Goal: Answer question/provide support: Share knowledge or assist other users

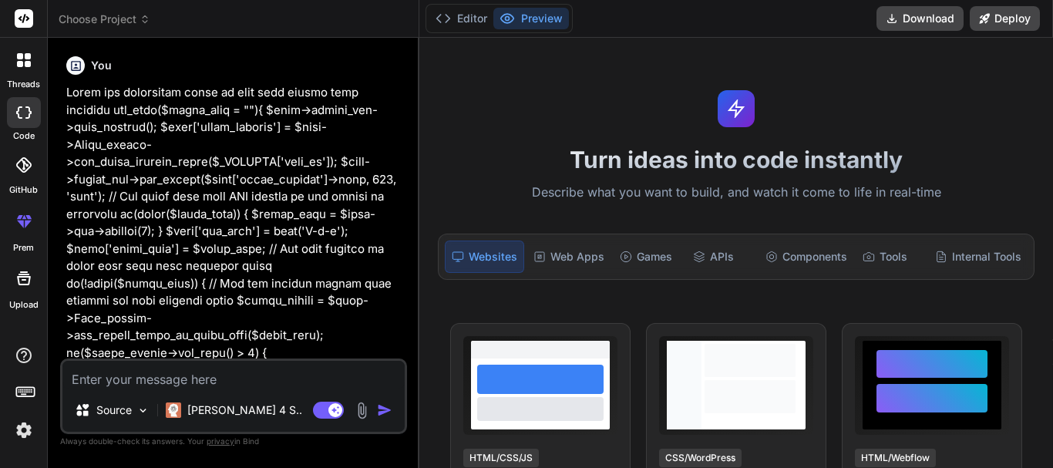
click at [220, 384] on textarea at bounding box center [233, 375] width 342 height 28
click at [142, 377] on textarea at bounding box center [233, 375] width 342 height 28
click at [25, 65] on icon at bounding box center [28, 64] width 6 height 6
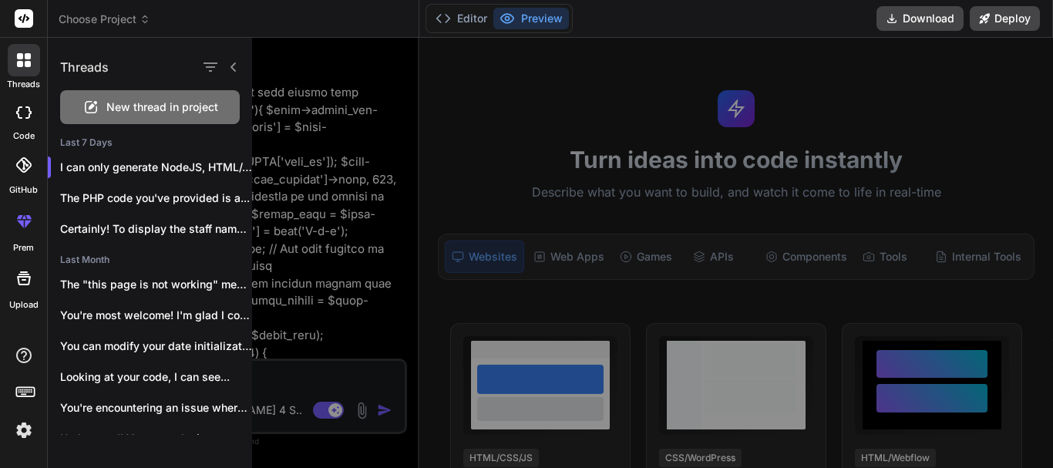
click at [150, 106] on span "New thread in project" at bounding box center [162, 106] width 112 height 15
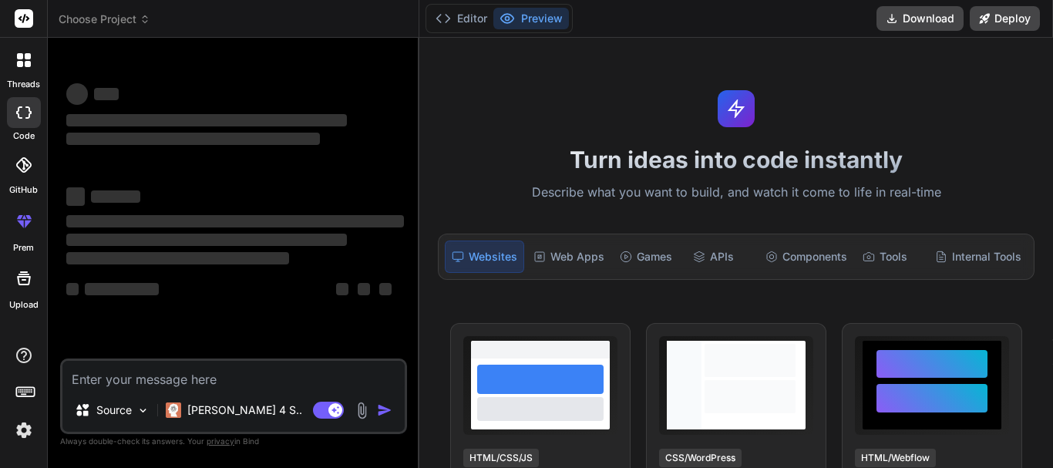
scroll to position [29, 0]
type textarea "x"
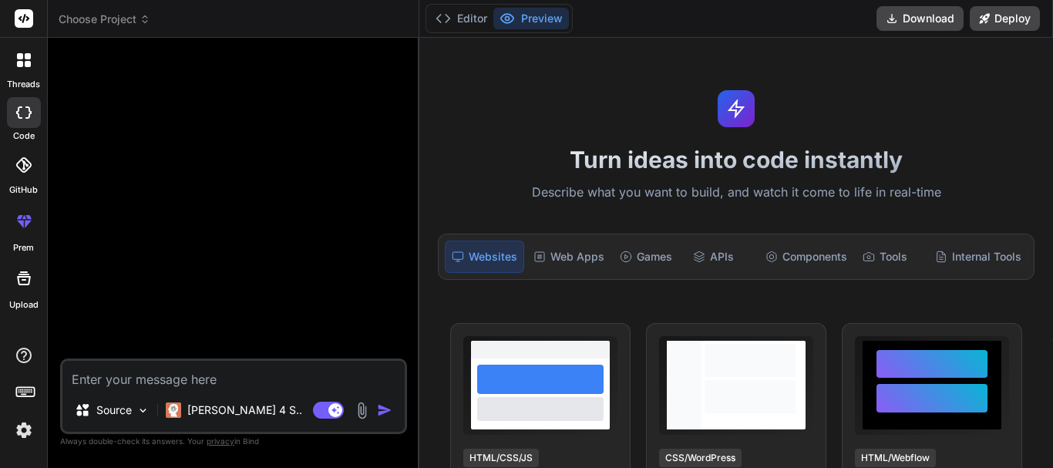
click at [214, 372] on textarea at bounding box center [233, 375] width 342 height 28
type textarea "I"
type textarea "x"
type textarea "I'"
type textarea "x"
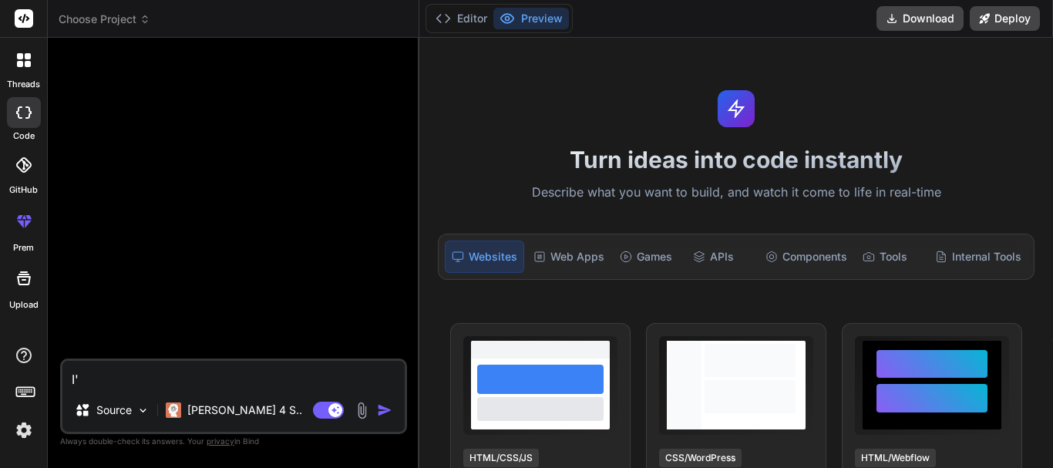
type textarea "I'm"
type textarea "x"
type textarea "I'm"
type textarea "x"
type textarea "I'm t"
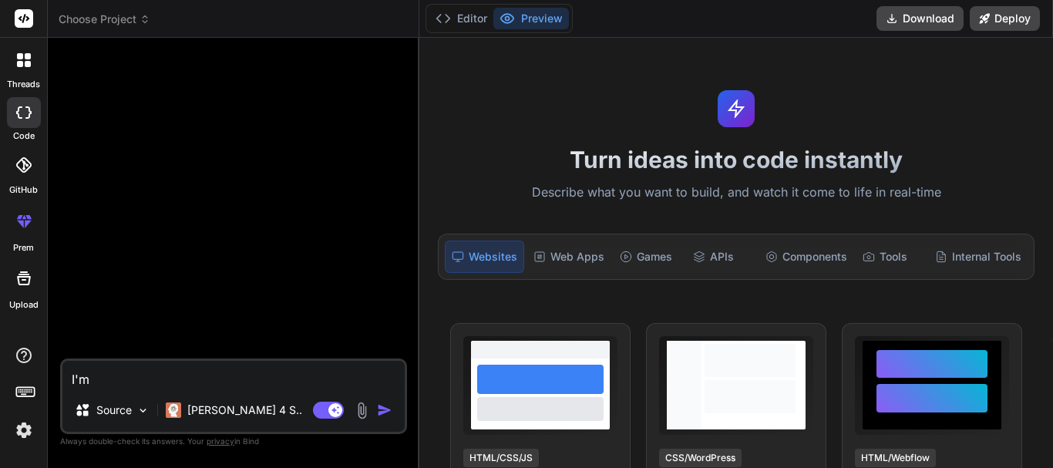
type textarea "x"
type textarea "I'm tr"
type textarea "x"
type textarea "I'm try"
type textarea "x"
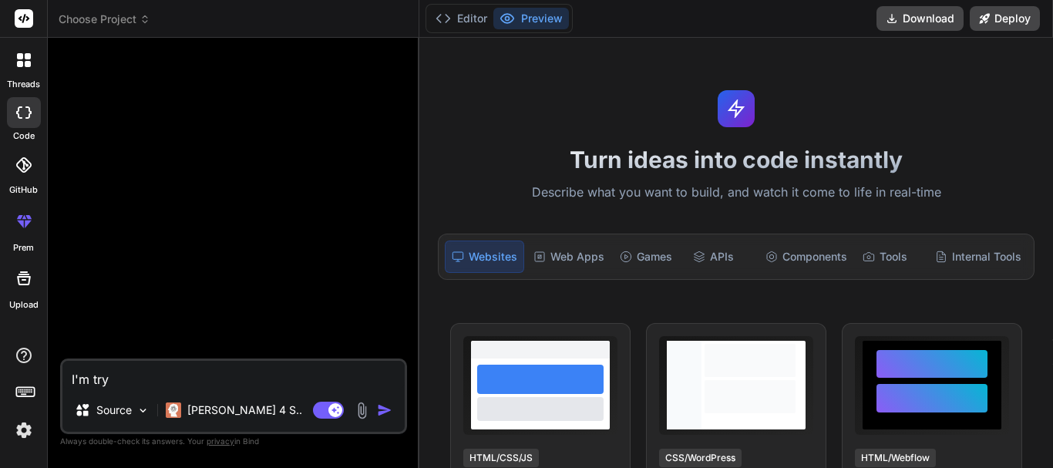
type textarea "I'm tryi"
type textarea "x"
type textarea "I'm tryin"
type textarea "x"
type textarea "I'm trying"
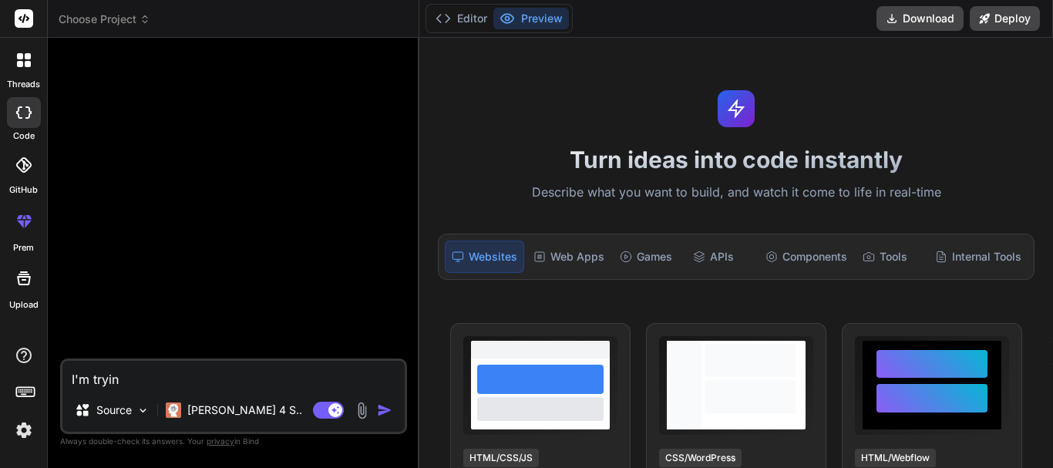
type textarea "x"
type textarea "I'm trying"
type textarea "x"
type textarea "I'm trying r"
type textarea "x"
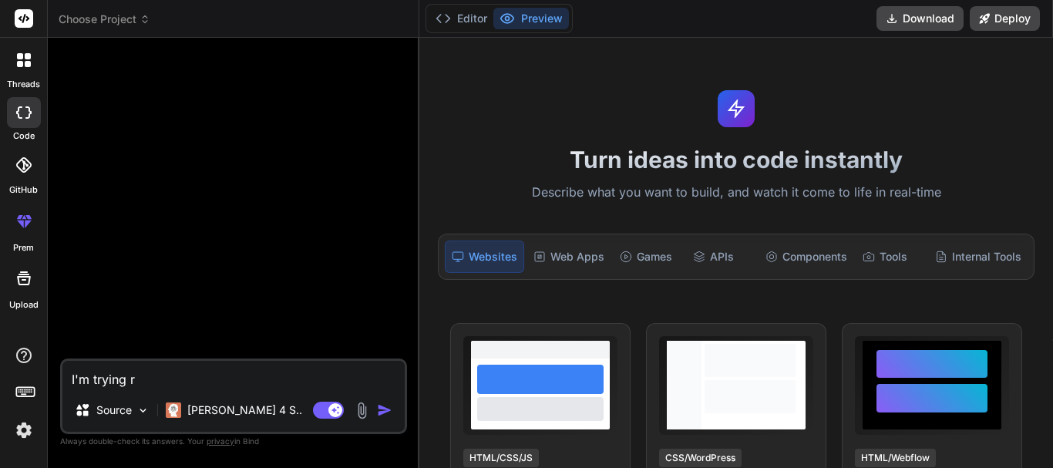
type textarea "I'm trying"
type textarea "x"
type textarea "I'm trying t"
type textarea "x"
type textarea "I'm trying to"
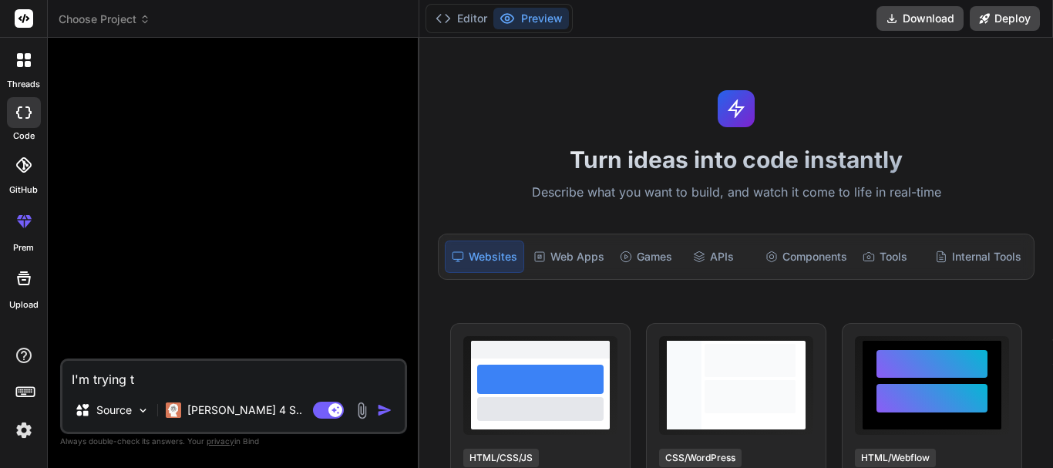
type textarea "x"
type textarea "I'm trying to"
type textarea "x"
type textarea "I'm trying to u"
type textarea "x"
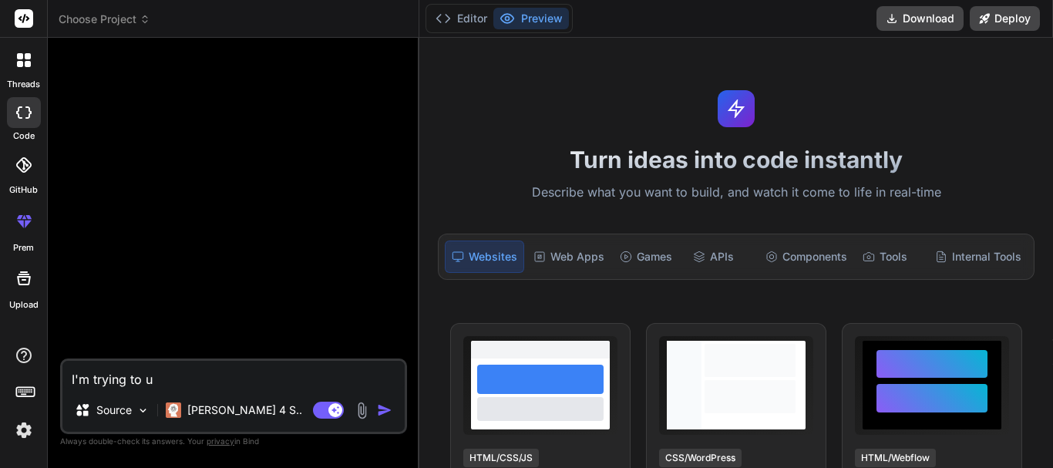
type textarea "I'm trying to up"
type textarea "x"
type textarea "I'm trying to upd"
type textarea "x"
type textarea "I'm trying to upda"
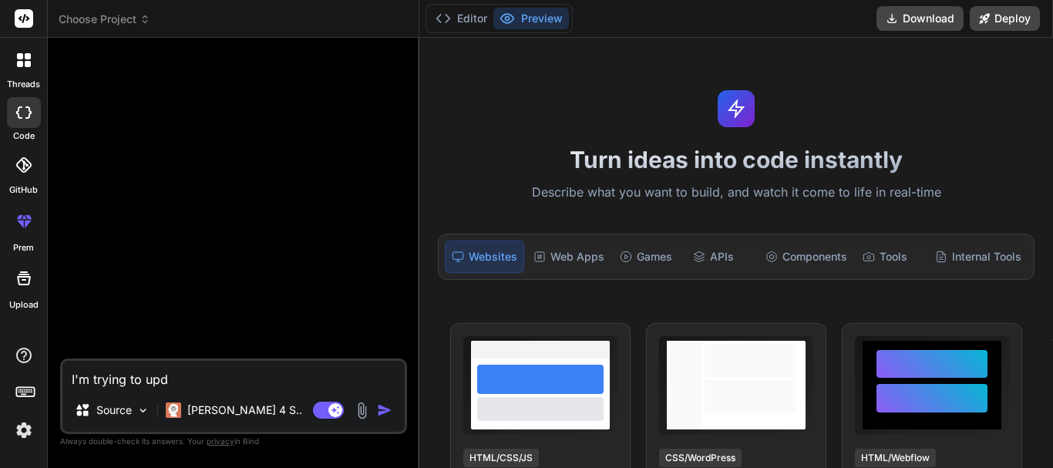
type textarea "x"
type textarea "I'm trying to updat"
type textarea "x"
type textarea "I'm trying to update"
type textarea "x"
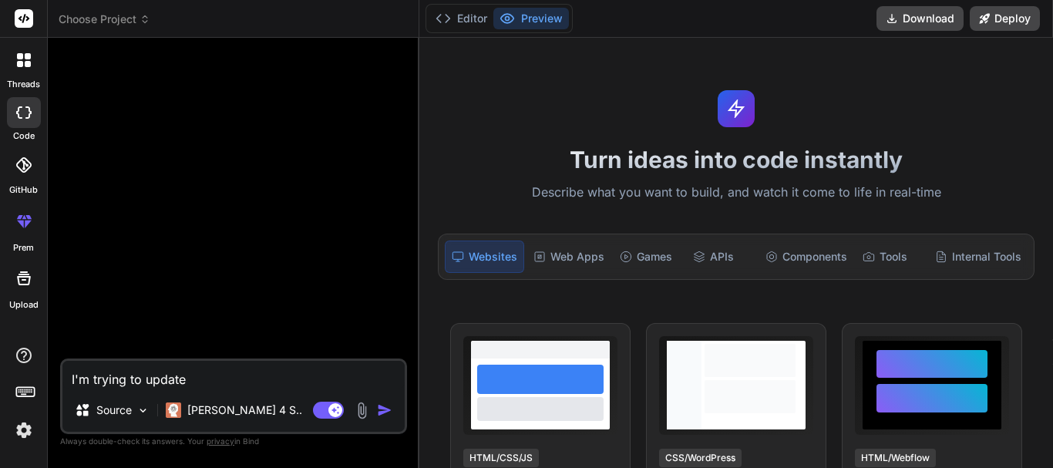
type textarea "I'm trying to update"
type textarea "x"
type textarea "I'm trying to update t"
type textarea "x"
type textarea "I'm trying to update th"
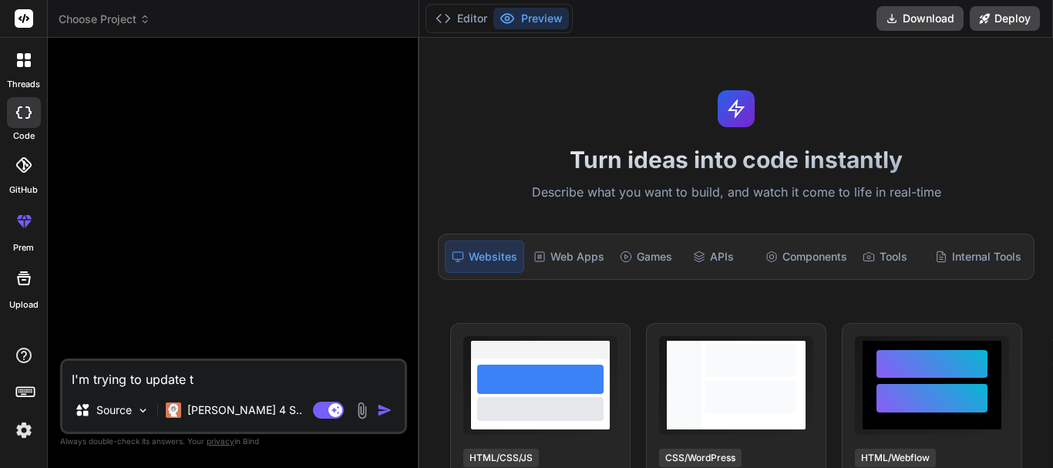
type textarea "x"
type textarea "I'm trying to update thr"
type textarea "x"
type textarea "I'm trying to update thre"
type textarea "x"
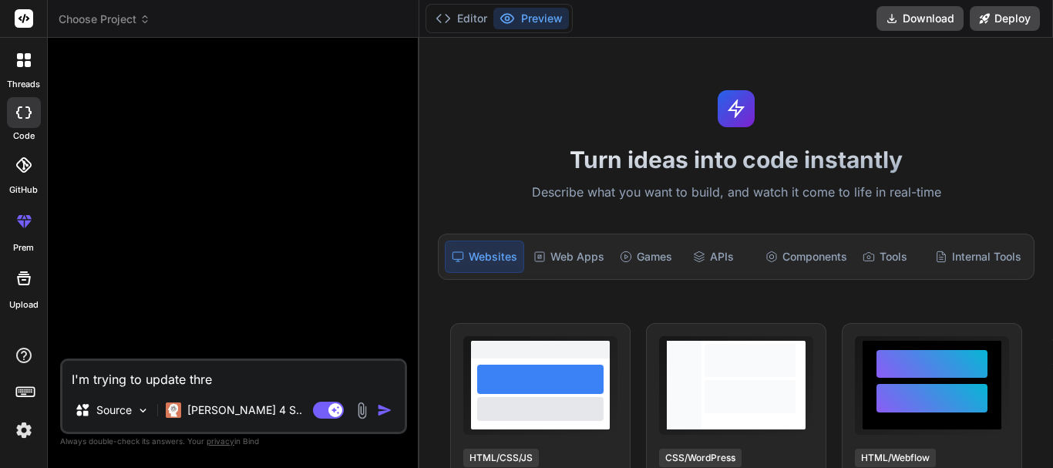
type textarea "I'm trying to update three"
type textarea "x"
type textarea "I'm trying to update three"
type textarea "x"
type textarea "I'm trying to update three c"
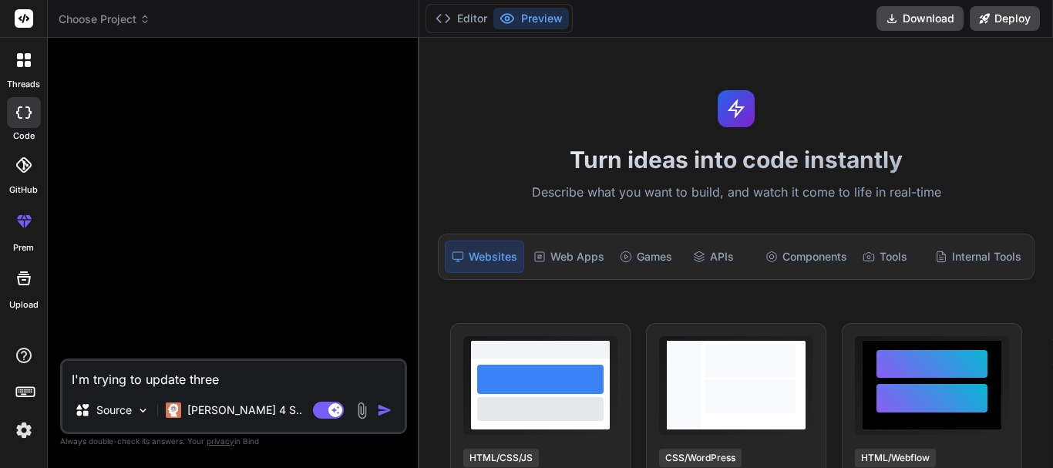
type textarea "x"
type textarea "I'm trying to update three co"
type textarea "x"
type textarea "I'm trying to update three col"
type textarea "x"
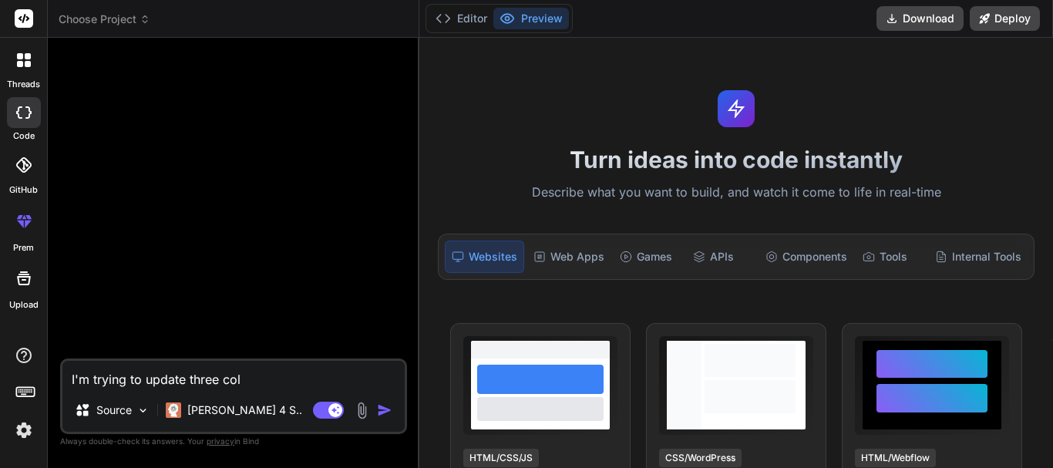
type textarea "I'm trying to update three colu"
type textarea "x"
type textarea "I'm trying to update three colum"
type textarea "x"
type textarea "I'm trying to update three column"
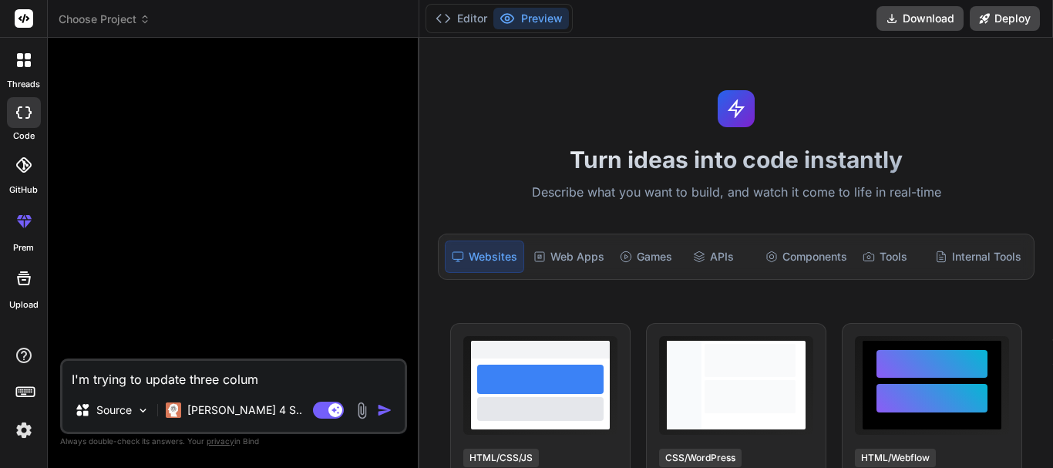
type textarea "x"
type textarea "I'm trying to update three columns"
type textarea "x"
type textarea "I'm trying to update three columns"
type textarea "x"
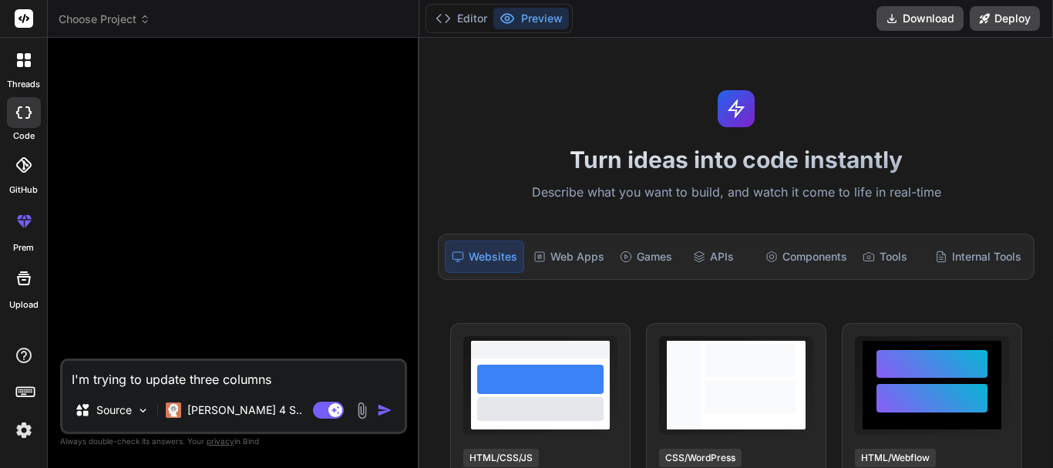
type textarea "I'm trying to update three columns i"
type textarea "x"
type textarea "I'm trying to update three columns in"
type textarea "x"
type textarea "I'm trying to update three columns in"
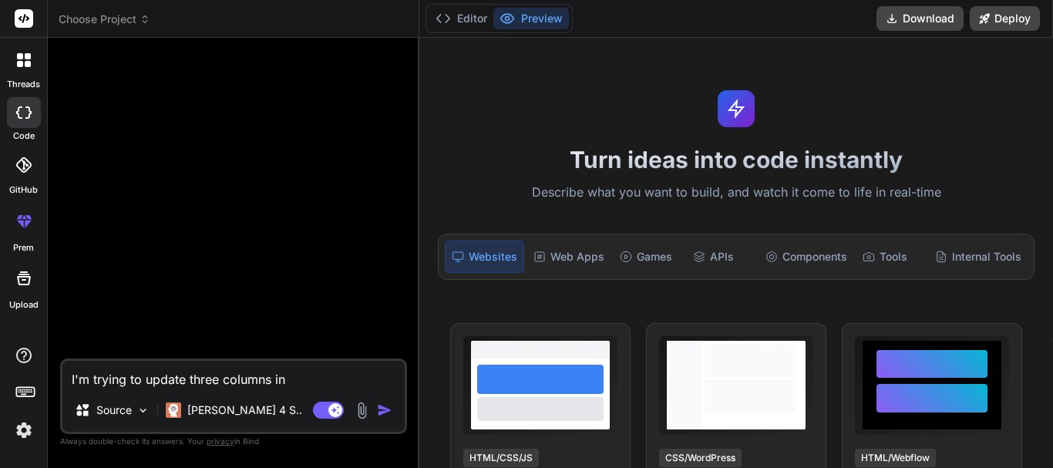
type textarea "x"
type textarea "I'm trying to update three columns in p"
type textarea "x"
type textarea "I'm trying to update three columns in pa"
type textarea "x"
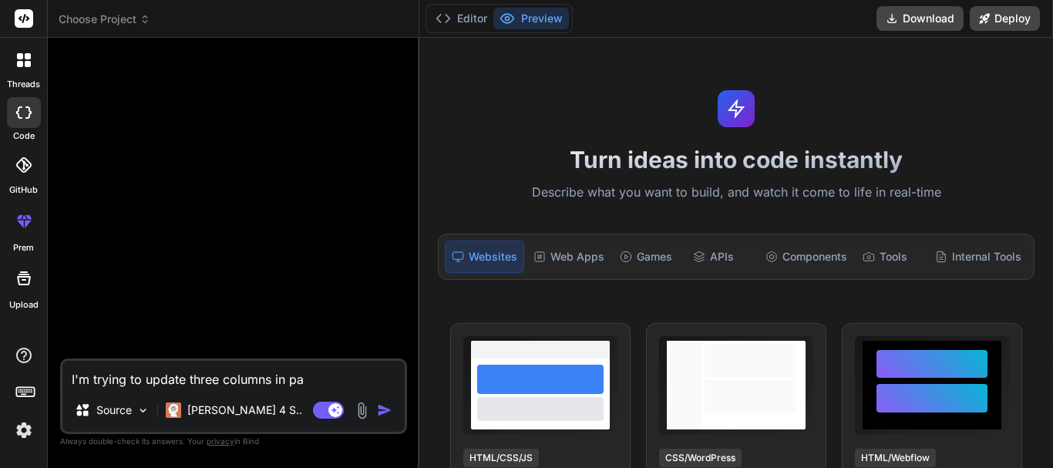
type textarea "I'm trying to update three columns in pat"
type textarea "x"
type textarea "I'm trying to update three columns in path"
type textarea "x"
type textarea "I'm trying to update three columns in patho"
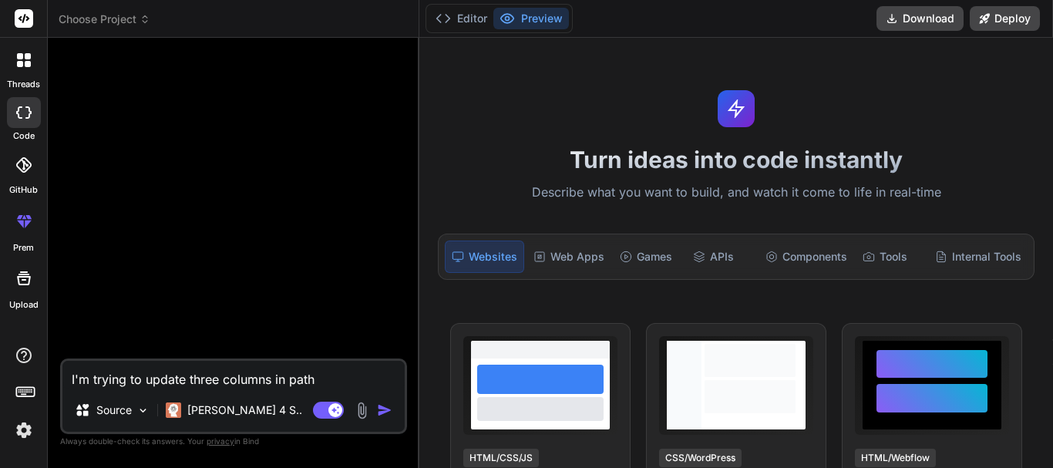
type textarea "x"
type textarea "I'm trying to update three columns in pathol"
type textarea "x"
type textarea "I'm trying to update three columns in patholo"
type textarea "x"
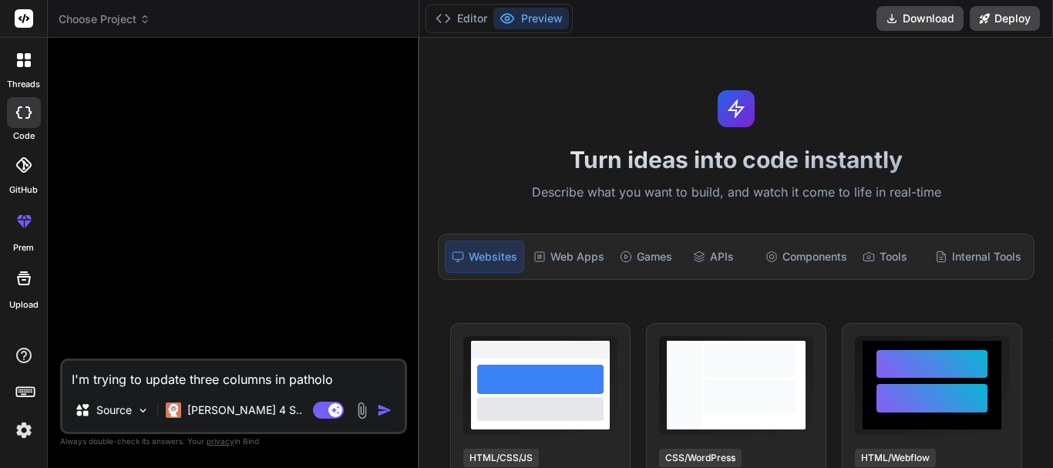
type textarea "I'm trying to update three columns in patholog"
type textarea "x"
type textarea "I'm trying to update three columns in pathology"
type textarea "x"
type textarea "I'm trying to update three columns in pathology_"
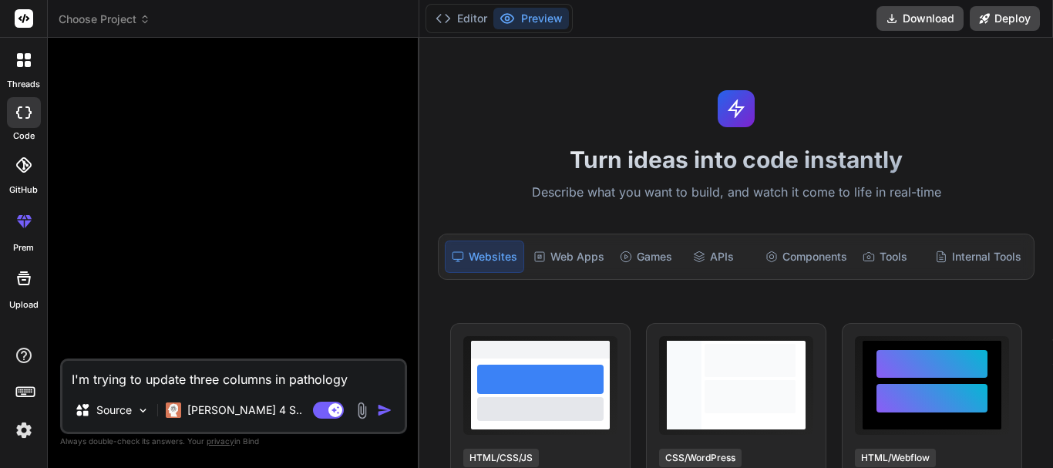
type textarea "x"
type textarea "I'm trying to update three columns in pathology_r"
type textarea "x"
type textarea "I'm trying to update three columns in pathology_re"
type textarea "x"
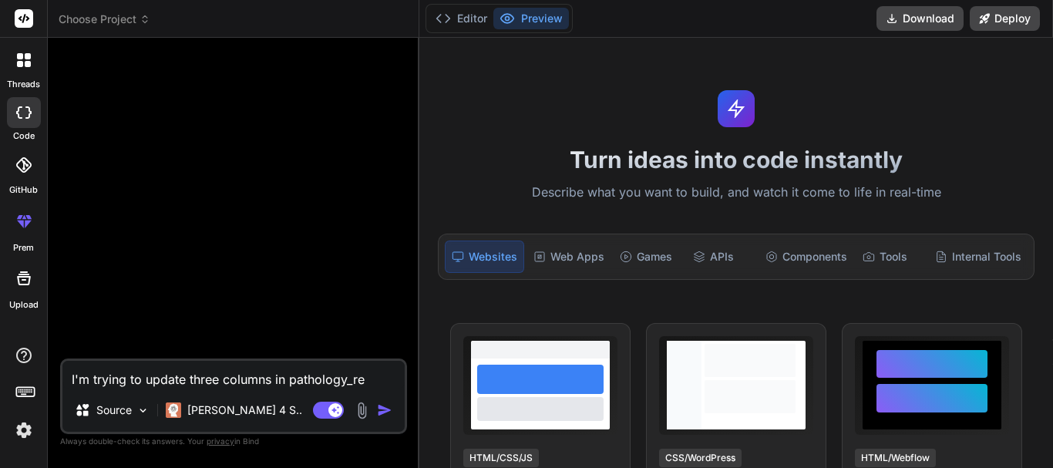
type textarea "I'm trying to update three columns in pathology_req"
type textarea "x"
type textarea "I'm trying to update three columns in pathology_requ"
type textarea "x"
type textarea "I'm trying to update three columns in pathology_reque"
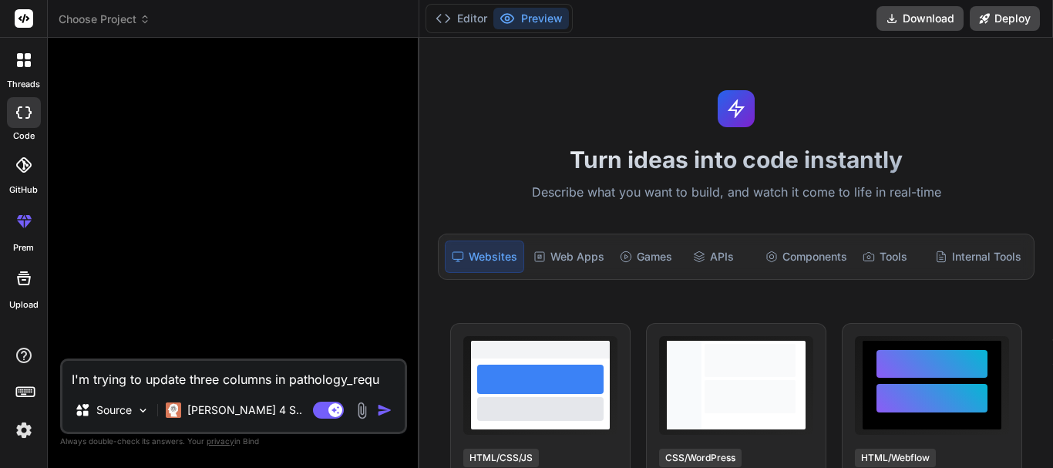
type textarea "x"
type textarea "I'm trying to update three columns in pathology_reques"
type textarea "x"
type textarea "I'm trying to update three columns in pathology_request"
type textarea "x"
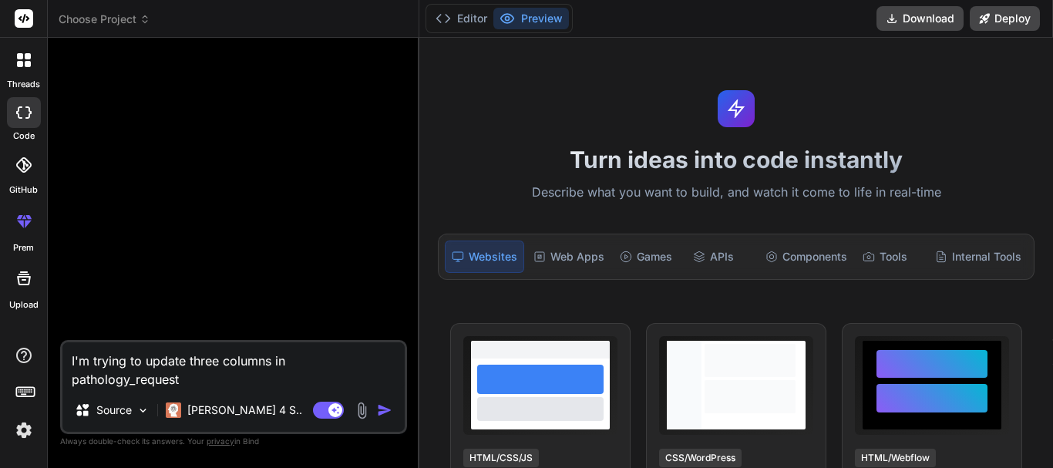
type textarea "I'm trying to update three columns in pathology_requests"
type textarea "x"
type textarea "I'm trying to update three columns in pathology_requests_"
type textarea "x"
type textarea "I'm trying to update three columns in pathology_requests_b"
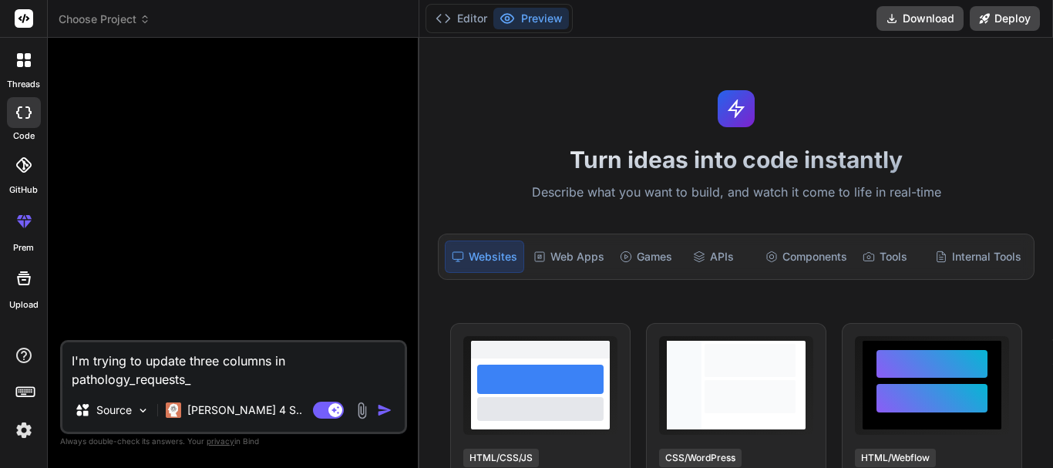
type textarea "x"
type textarea "I'm trying to update three columns in pathology_requests_ba"
type textarea "x"
type textarea "I'm trying to update three columns in pathology_requests_bat"
type textarea "x"
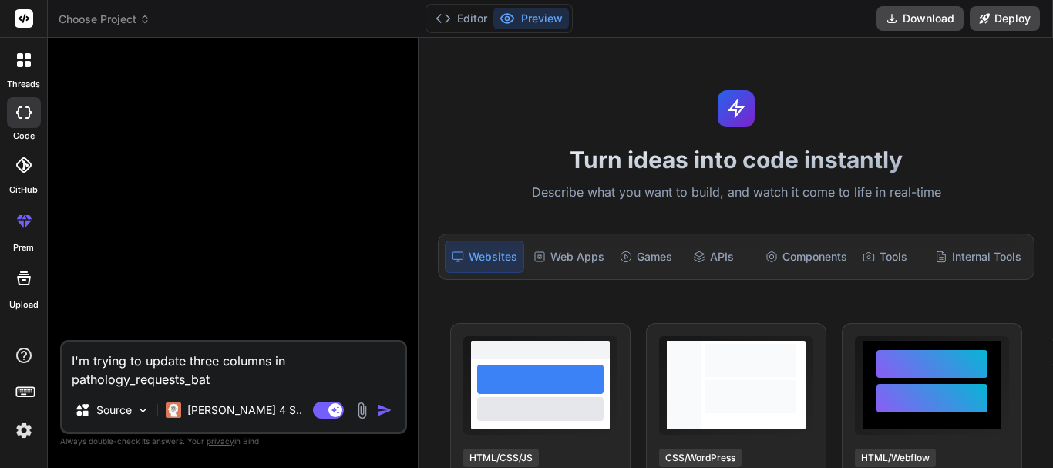
type textarea "I'm trying to update three columns in pathology_requests_batc"
type textarea "x"
type textarea "I'm trying to update three columns in pathology_requests_batch"
type textarea "x"
type textarea "I'm trying to update three columns in pathology_requests_batch"
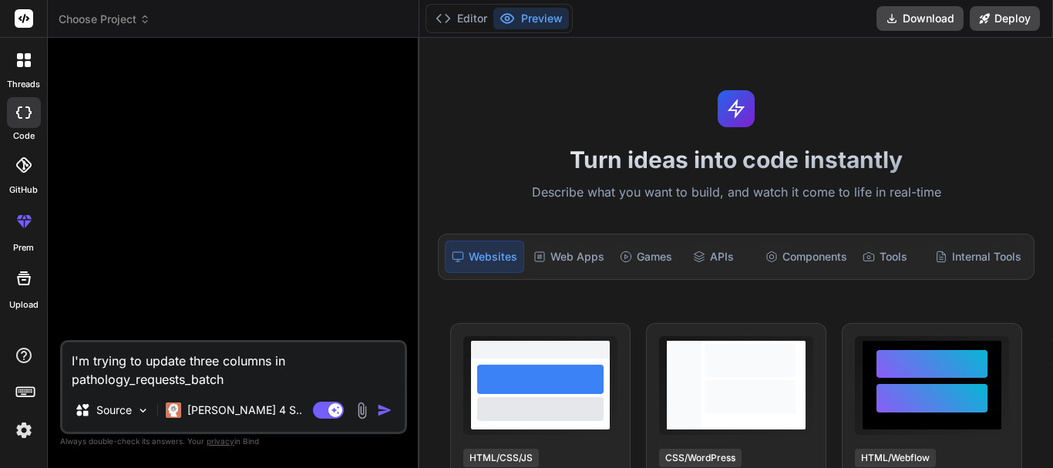
type textarea "x"
type textarea "I'm trying to update three columns in pathology_requests_batch u"
type textarea "x"
type textarea "I'm trying to update three columns in pathology_requests_batch us"
type textarea "x"
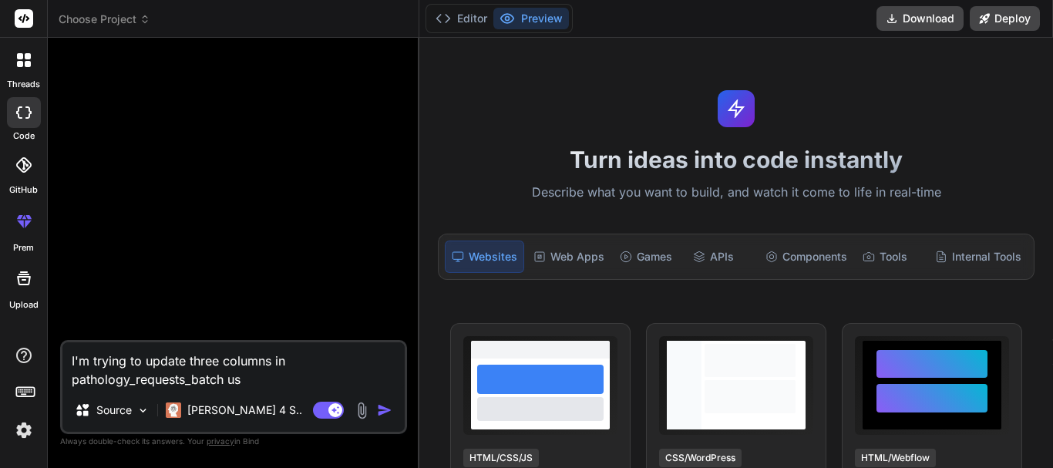
type textarea "I'm trying to update three columns in pathology_requests_batch usi"
type textarea "x"
type textarea "I'm trying to update three columns in pathology_requests_batch usin"
type textarea "x"
type textarea "I'm trying to update three columns in pathology_requests_batch usinf"
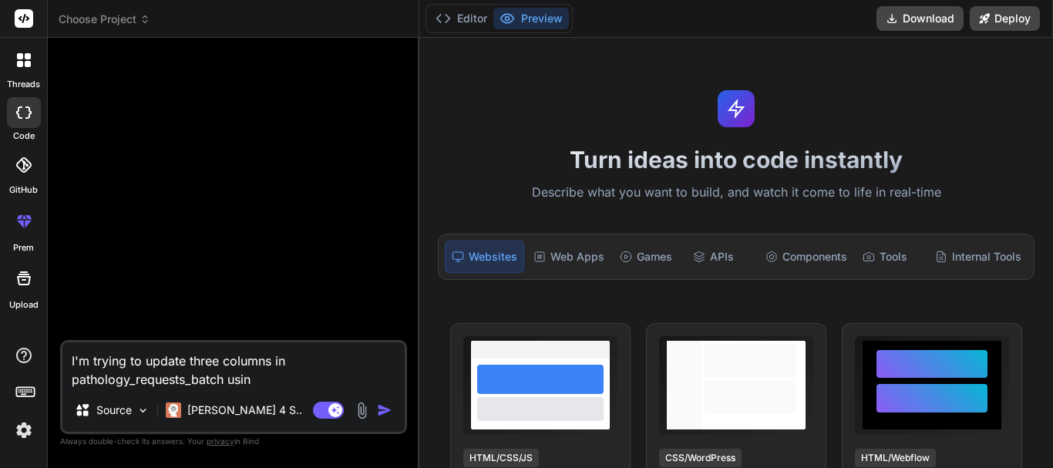
type textarea "x"
type textarea "I'm trying to update three columns in pathology_requests_batch usin"
type textarea "x"
type textarea "I'm trying to update three columns in pathology_requests_batch using"
type textarea "x"
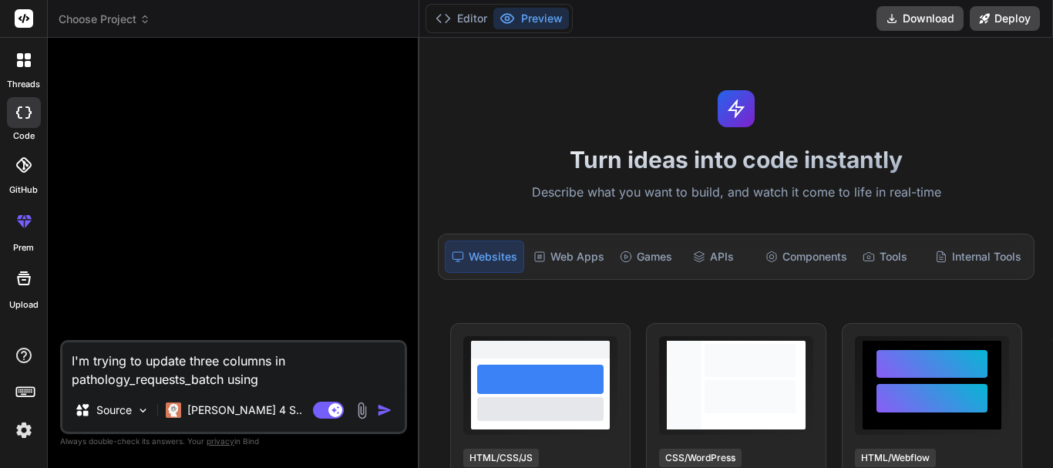
type textarea "I'm trying to update three columns in pathology_requests_batch using"
type textarea "x"
type textarea "I'm trying to update three columns in pathology_requests_batch using t"
type textarea "x"
type textarea "I'm trying to update three columns in pathology_requests_batch using th"
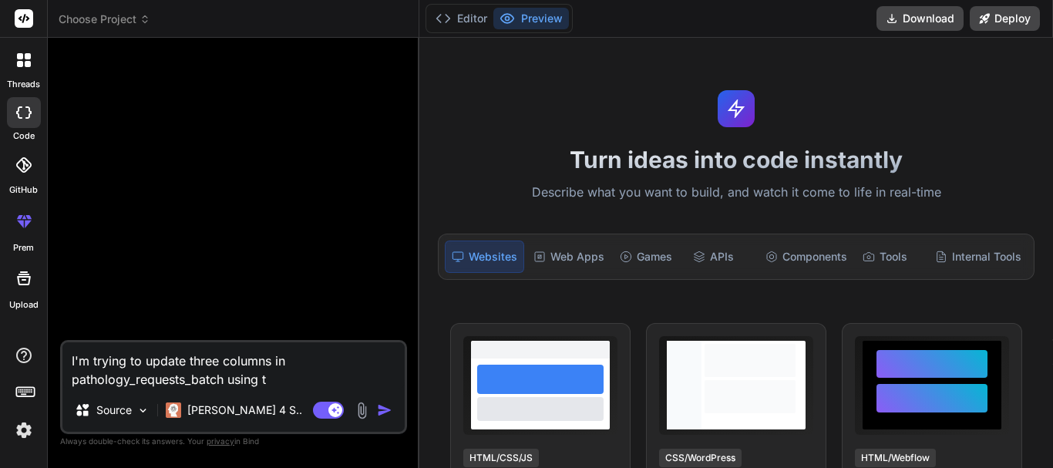
type textarea "x"
type textarea "I'm trying to update three columns in pathology_requests_batch using thi"
type textarea "x"
type textarea "I'm trying to update three columns in pathology_requests_batch using this"
type textarea "x"
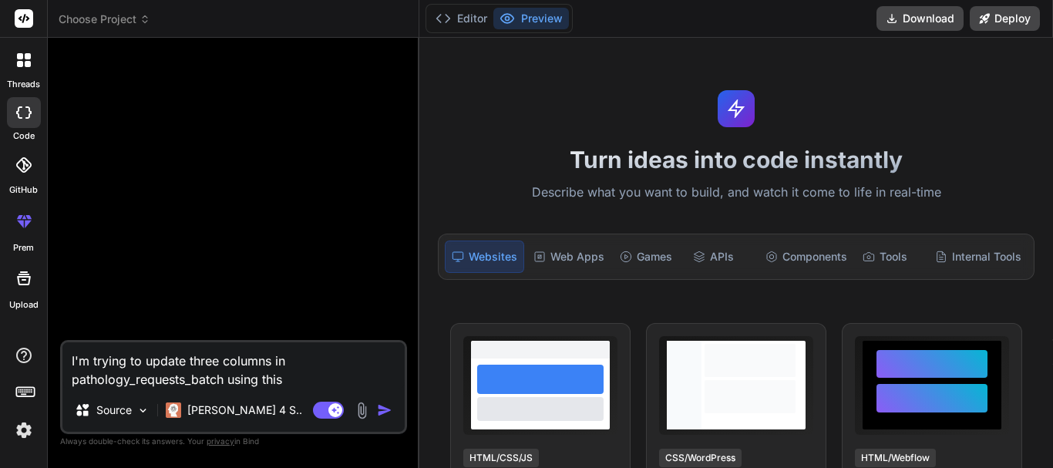
type textarea "I'm trying to update three columns in pathology_requests_batch using this"
type textarea "x"
type textarea "I'm trying to update three columns in pathology_requests_batch using this b"
type textarea "x"
type textarea "I'm trying to update three columns in pathology_requests_batch using this ba"
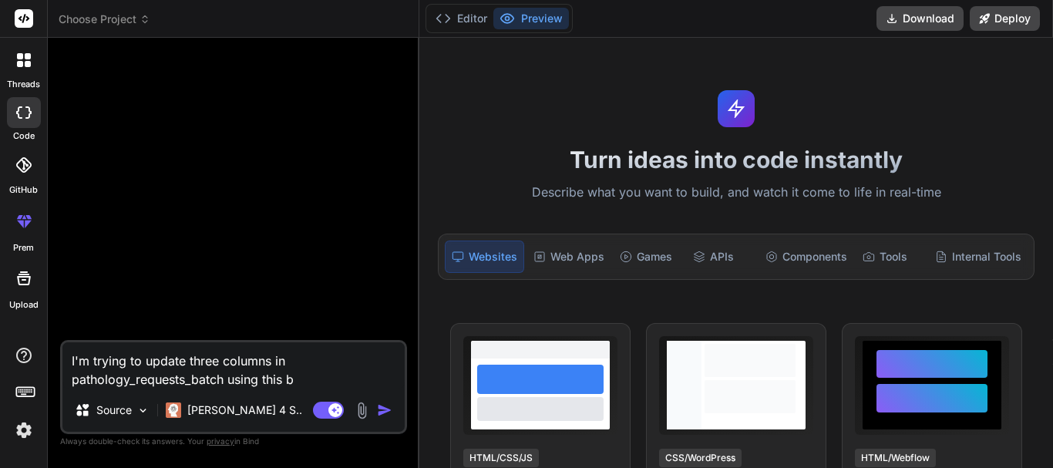
type textarea "x"
type textarea "I'm trying to update three columns in pathology_requests_batch using this bat"
type textarea "x"
type textarea "I'm trying to update three columns in pathology_requests_batch using this batc"
type textarea "x"
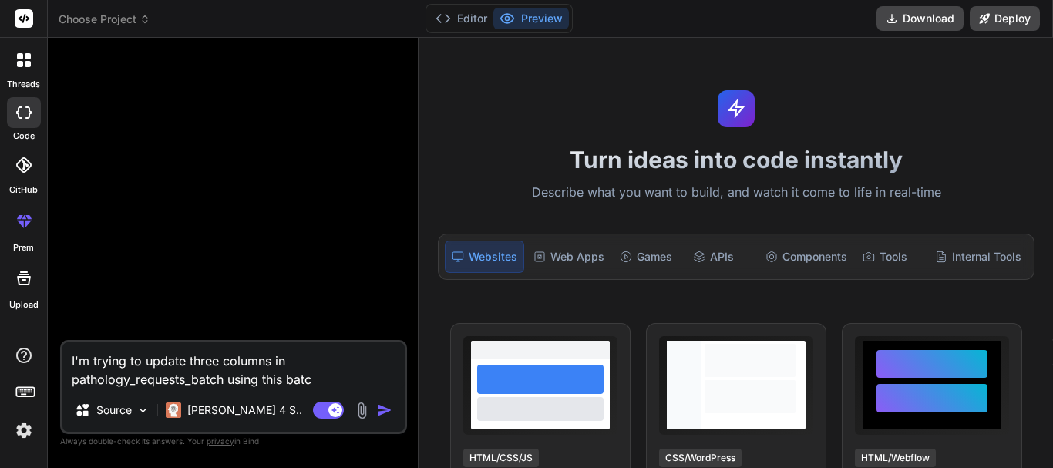
type textarea "I'm trying to update three columns in pathology_requests_batch using this batch"
type textarea "x"
type textarea "I'm trying to update three columns in pathology_requests_batch using this batch"
type textarea "x"
type textarea "I'm trying to update three columns in pathology_requests_batch using this batch…"
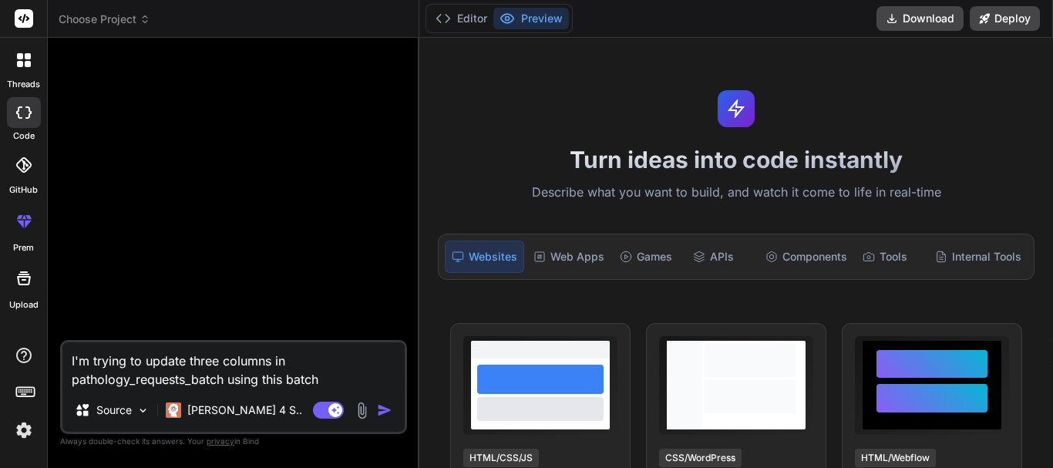
type textarea "x"
type textarea "I'm trying to update three columns in pathology_requests_batch using this batch…"
type textarea "x"
type textarea "I'm trying to update three columns in pathology_requests_batch using this batch…"
type textarea "x"
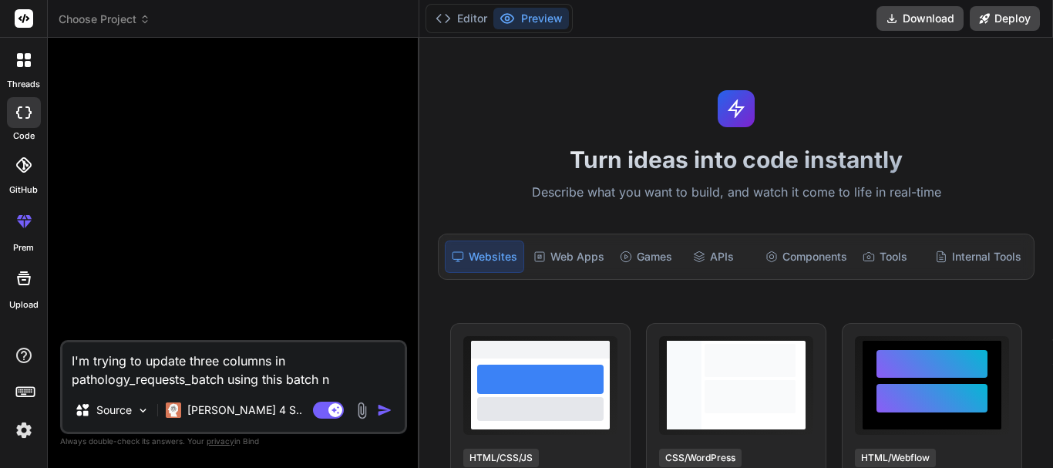
type textarea "I'm trying to update three columns in pathology_requests_batch using this batch"
type textarea "x"
type textarea "I'm trying to update three columns in pathology_requests_batch using this batch"
type textarea "x"
type textarea "I'm trying to update three columns in pathology_requests_batch using this batch_"
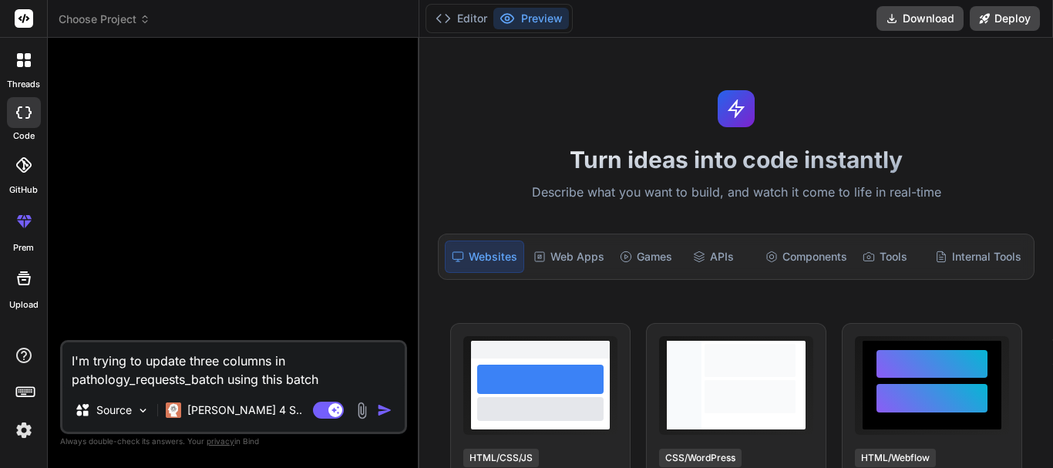
type textarea "x"
type textarea "I'm trying to update three columns in pathology_requests_batch using this batch…"
type textarea "x"
type textarea "I'm trying to update three columns in pathology_requests_batch using this batch…"
type textarea "x"
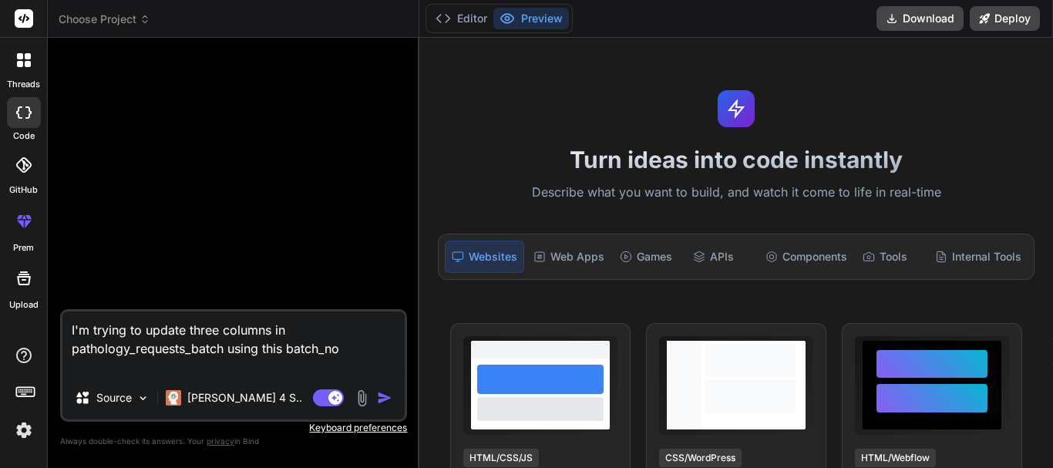
type textarea "I'm trying to update three columns in pathology_requests_batch using this batch…"
type textarea "x"
type textarea "I'm trying to update three columns in pathology_requests_batch using this batch…"
type textarea "x"
type textarea "I'm trying to update three columns in pathology_requests_batch using this batch…"
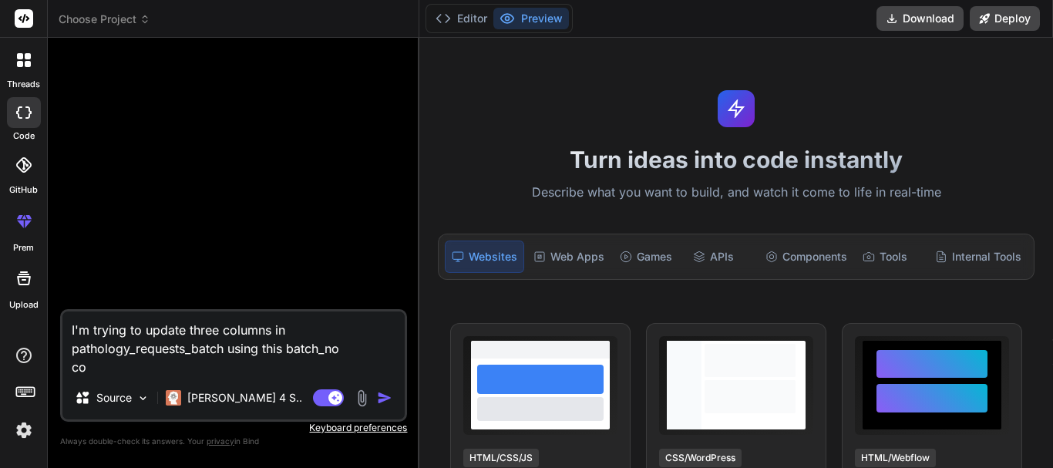
type textarea "x"
type textarea "I'm trying to update three columns in pathology_requests_batch using this batch…"
type textarea "x"
type textarea "I'm trying to update three columns in pathology_requests_batch using this batch…"
type textarea "x"
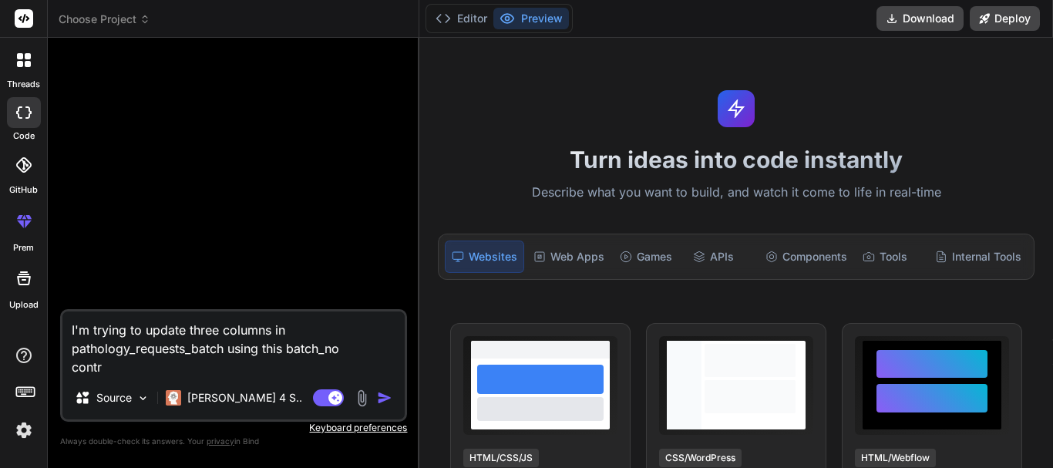
type textarea "I'm trying to update three columns in pathology_requests_batch using this batch…"
type textarea "x"
type textarea "I'm trying to update three columns in pathology_requests_batch using this batch…"
type textarea "x"
type textarea "I'm trying to update three columns in pathology_requests_batch using this batch…"
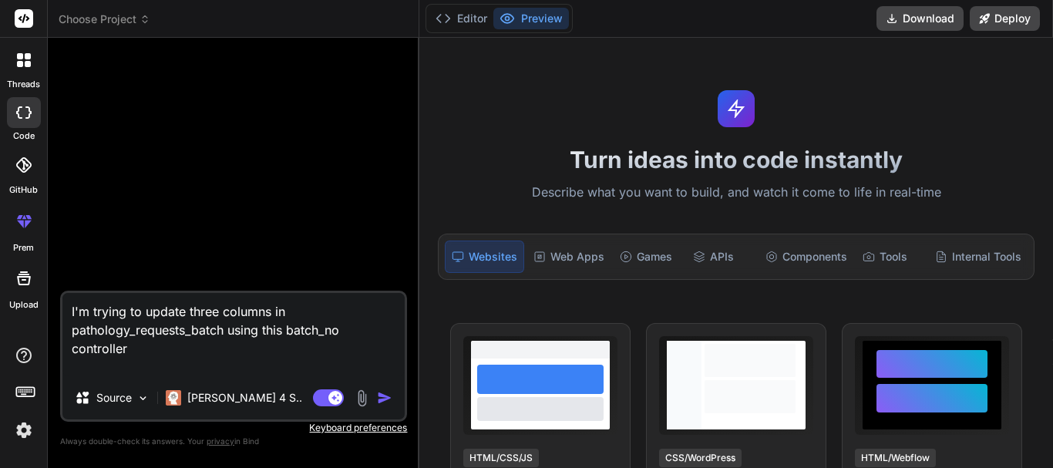
paste textarea "function update_approval_comment() { $this->custom_lib->page_protect(); if($thi…"
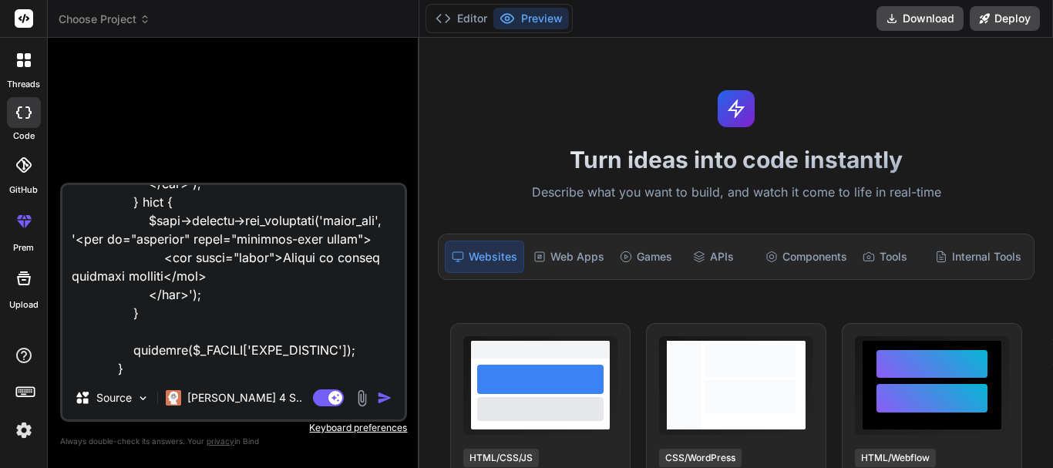
scroll to position [614, 0]
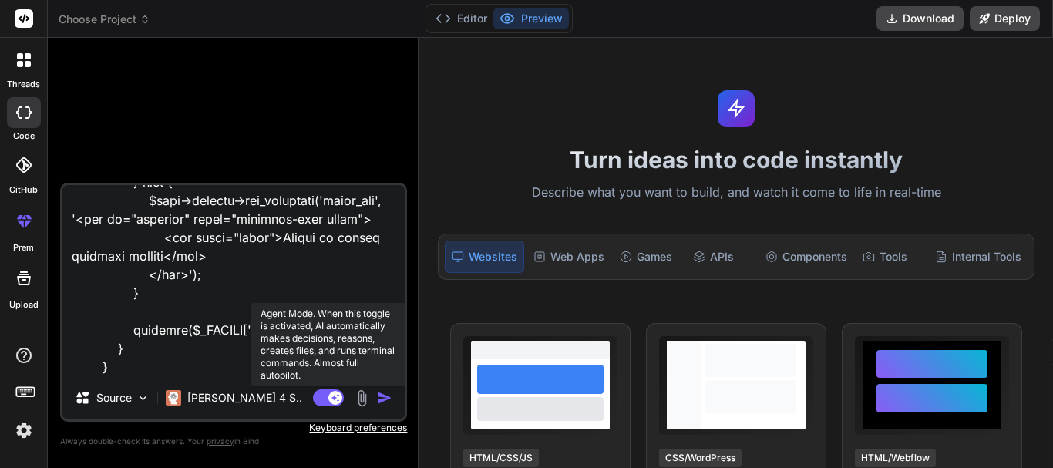
click at [334, 400] on rect at bounding box center [335, 398] width 14 height 14
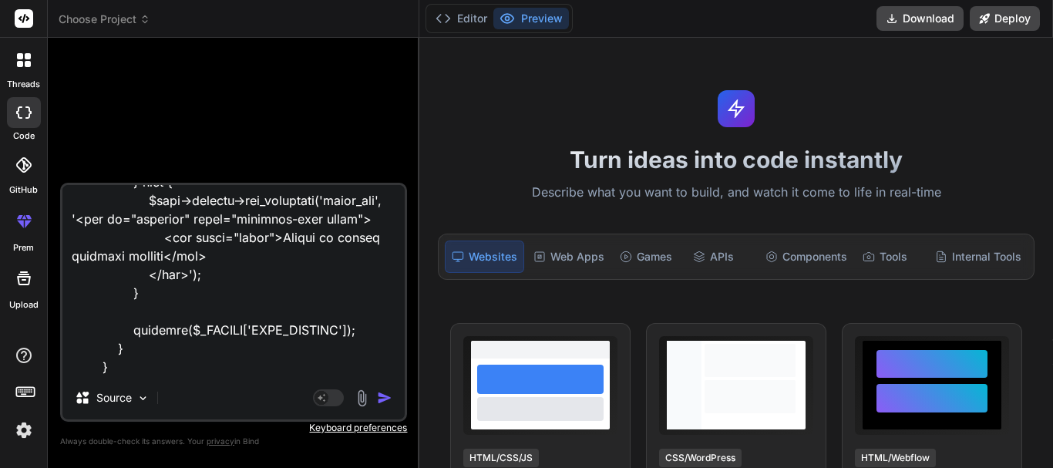
click at [251, 363] on textarea at bounding box center [233, 280] width 342 height 191
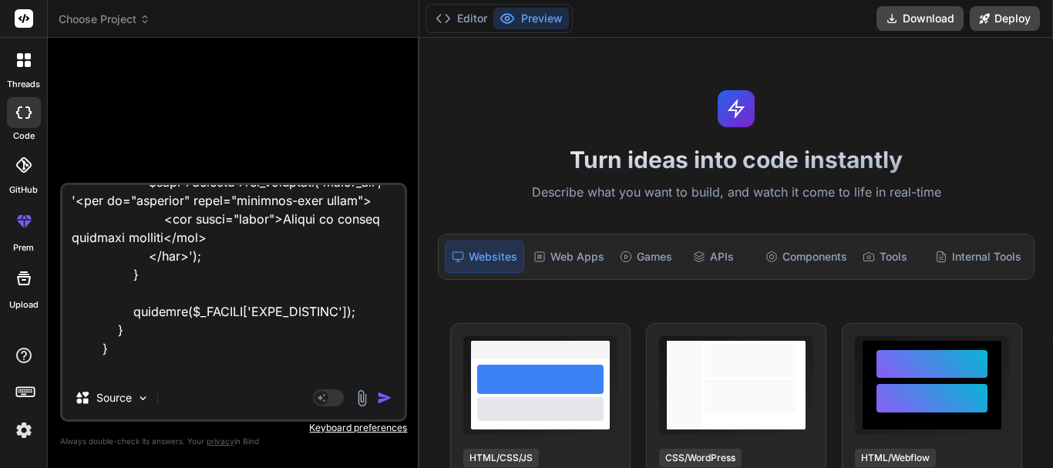
scroll to position [632, 0]
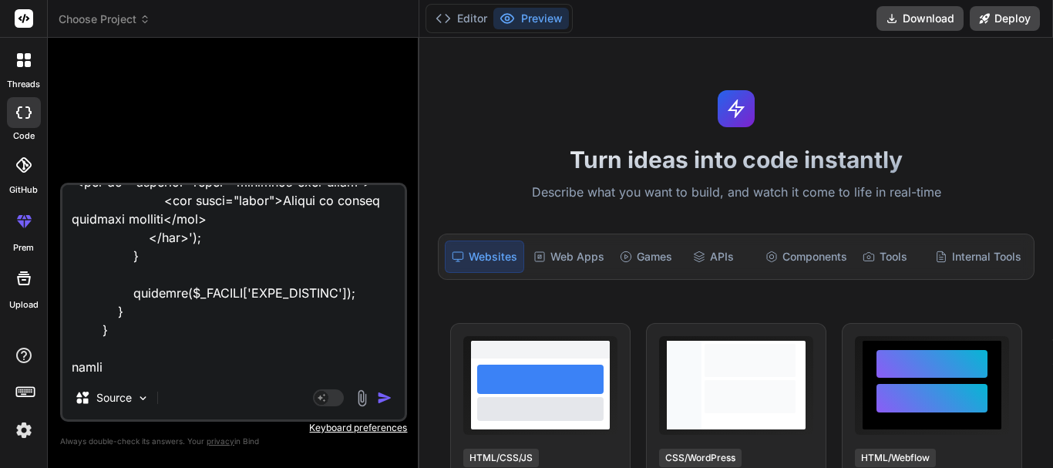
paste textarea "function update_approval_status_by_batch_no($approval_data) { $this->db->update…"
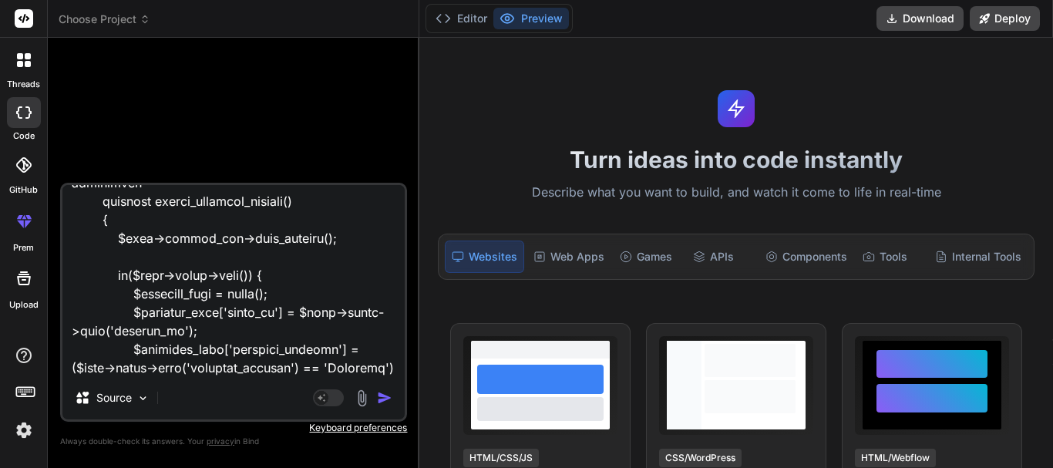
scroll to position [0, 0]
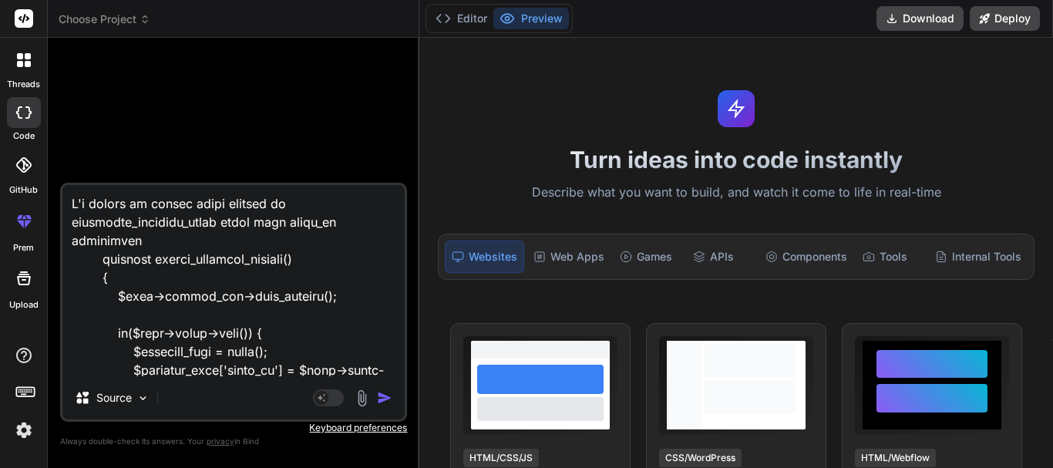
click at [187, 241] on textarea at bounding box center [233, 280] width 342 height 191
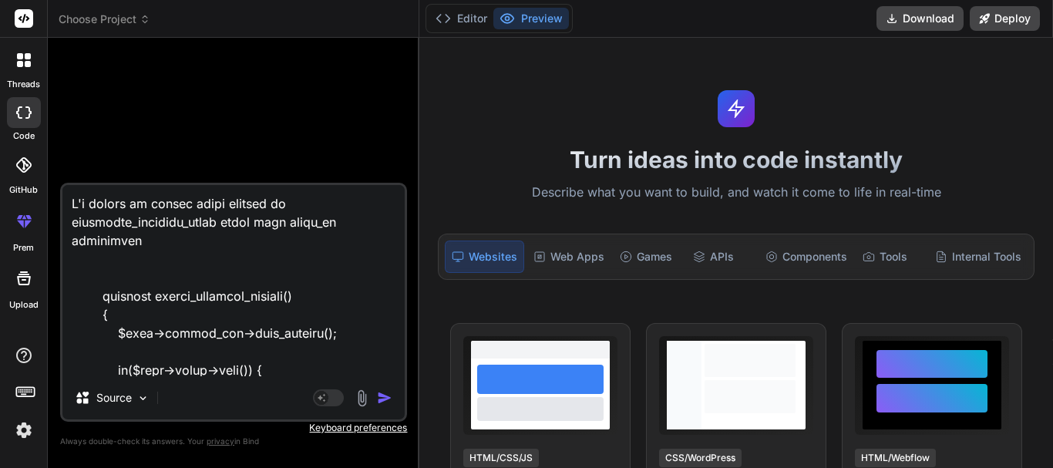
paste textarea "function ordered_test_by_department($dept_id="") { $this->custom_lib->page_prot…"
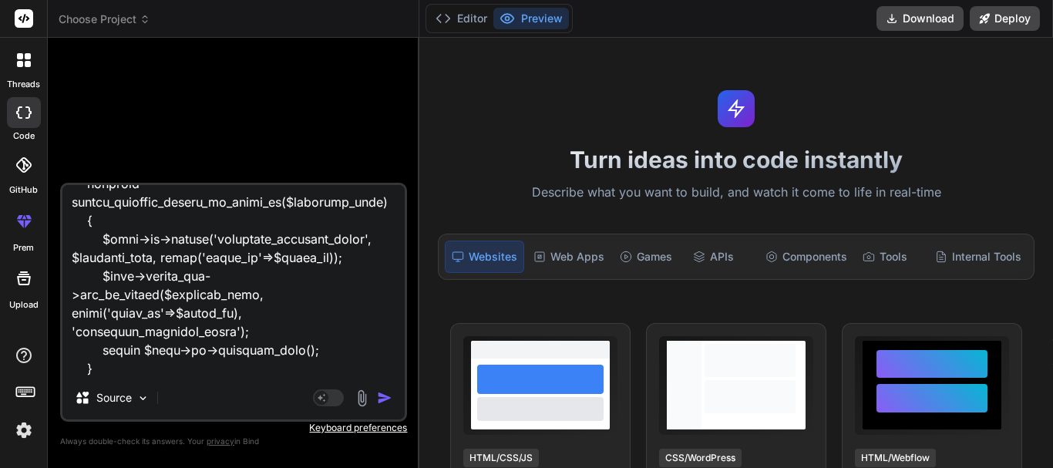
scroll to position [8773, 0]
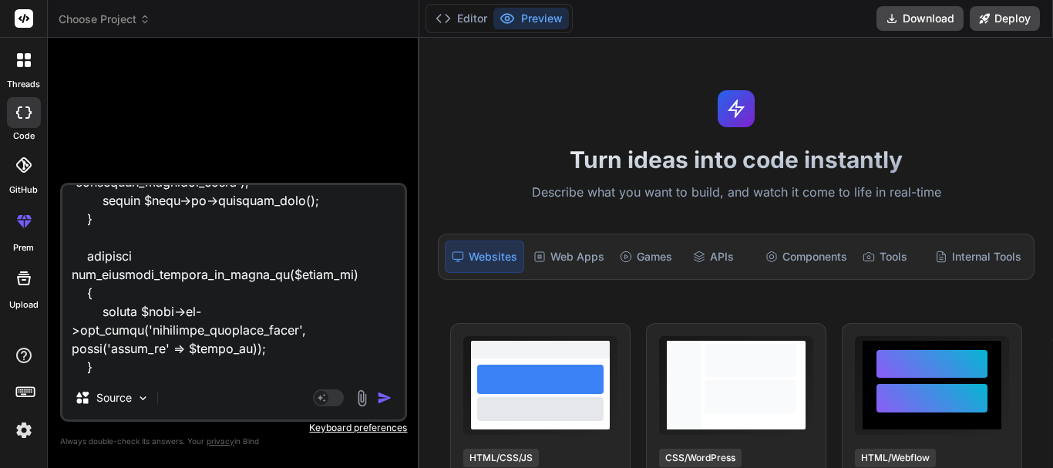
click at [144, 368] on textarea at bounding box center [233, 280] width 342 height 191
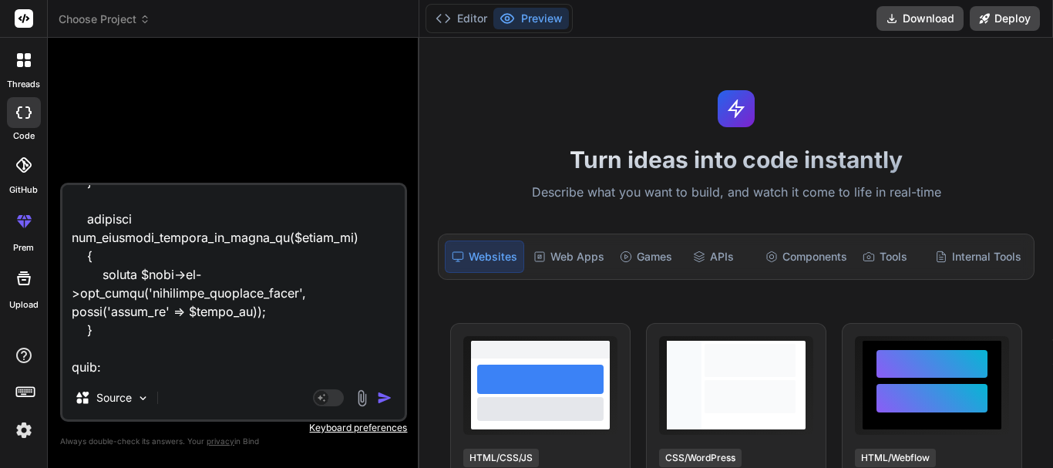
scroll to position [8847, 0]
paste textarea "<div id="testApprovalModal" class="test-approval-modal"> <div class="test-appro…"
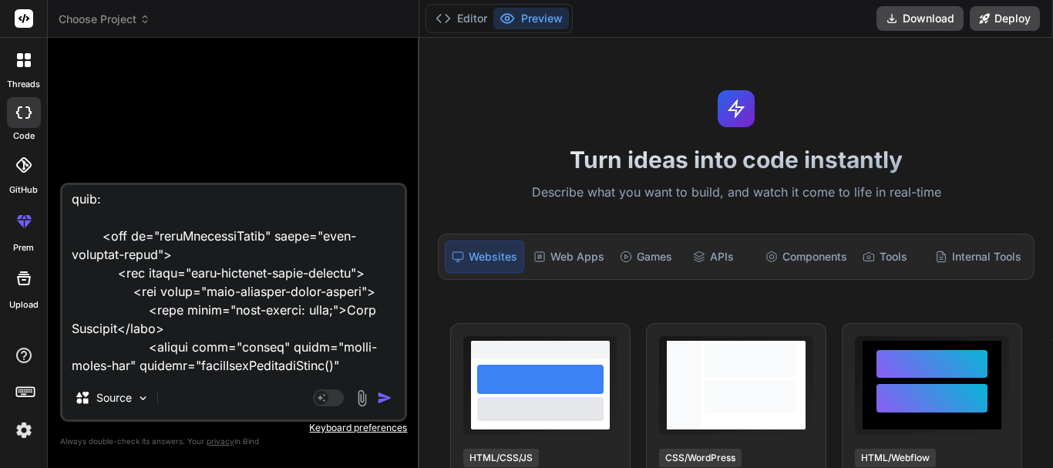
scroll to position [8953, 0]
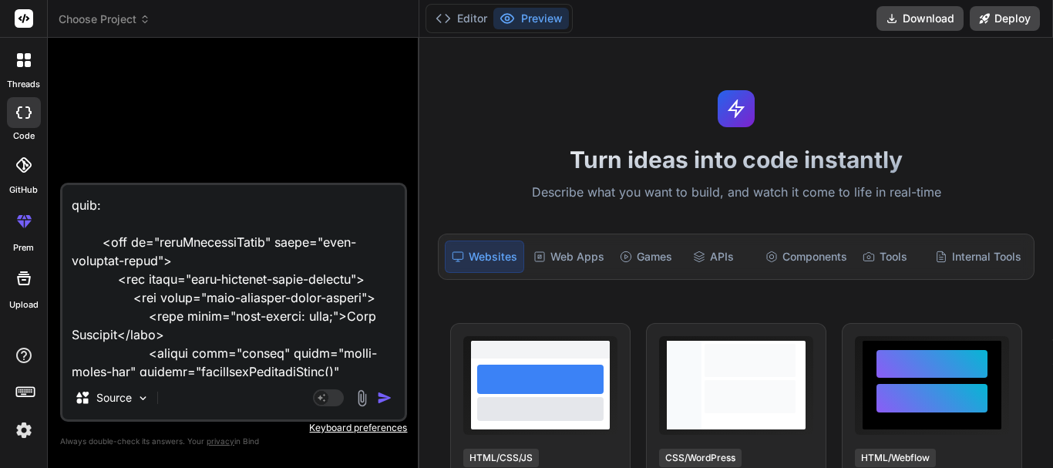
click at [110, 230] on textarea at bounding box center [233, 280] width 342 height 191
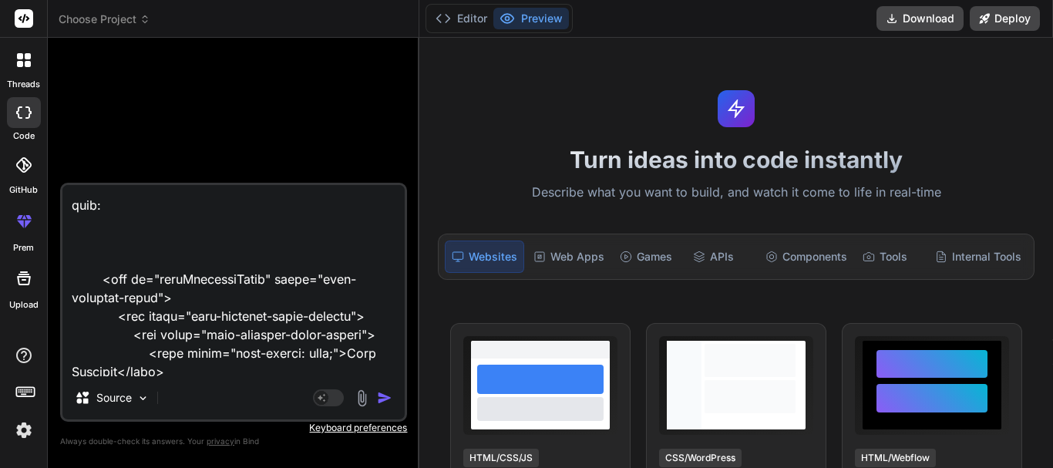
paste textarea "<div class="tab-card approval-comment-tab-active"> <div class="tab-header" > <s…"
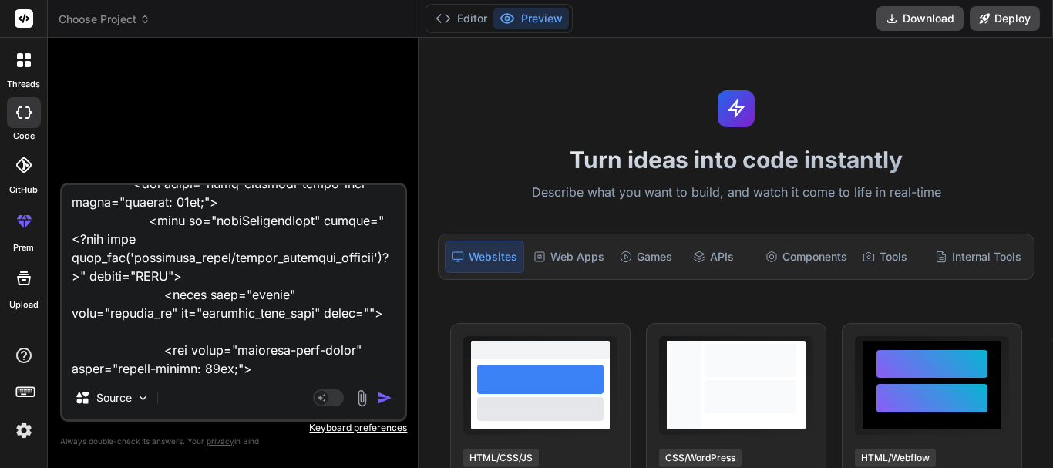
scroll to position [10662, 0]
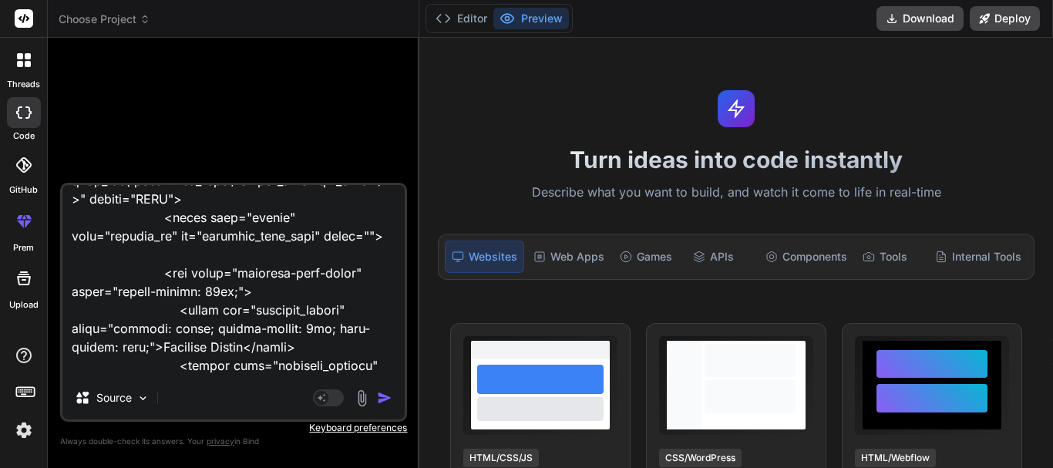
click at [127, 298] on textarea at bounding box center [233, 280] width 342 height 191
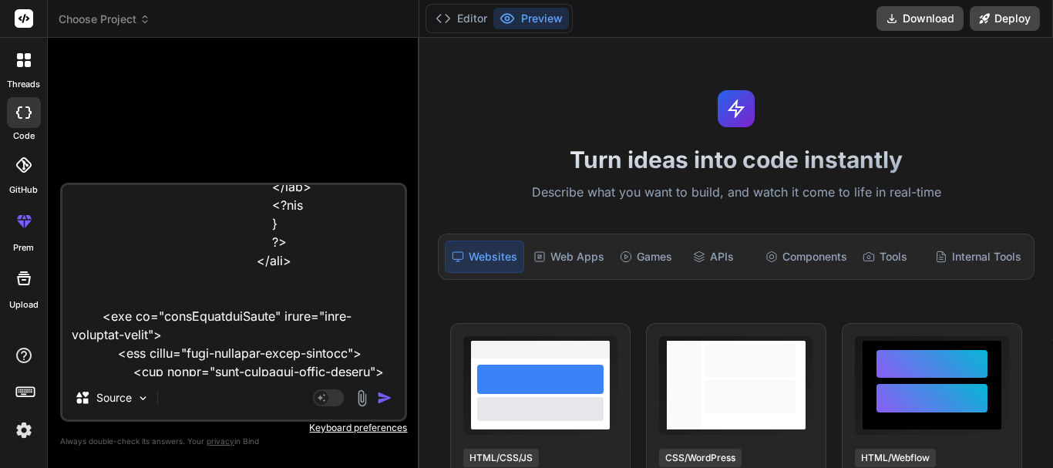
scroll to position [10199, 0]
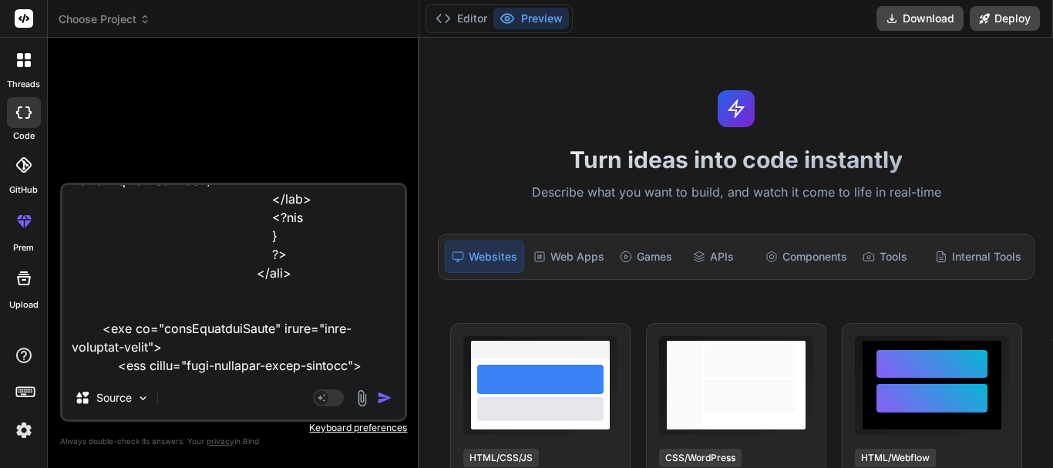
click at [113, 334] on textarea at bounding box center [233, 280] width 342 height 191
click at [389, 393] on img "button" at bounding box center [384, 397] width 15 height 15
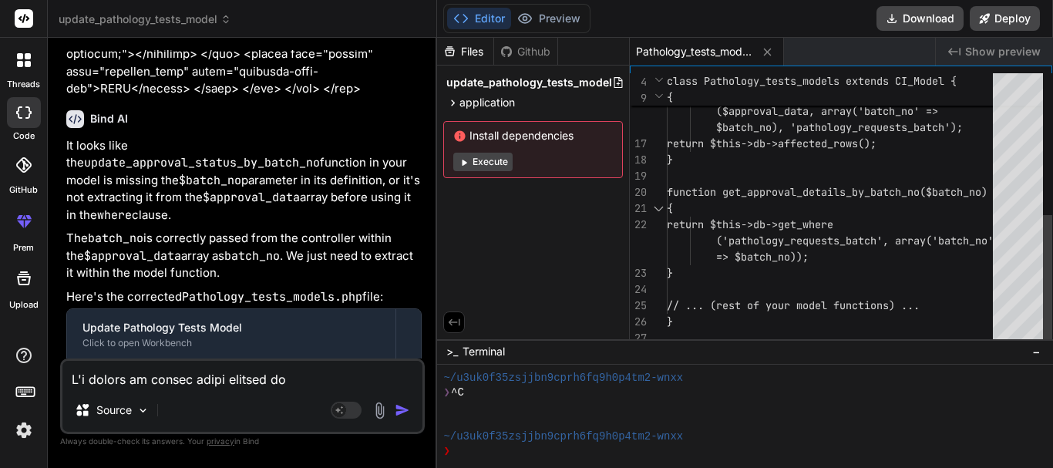
scroll to position [0, 0]
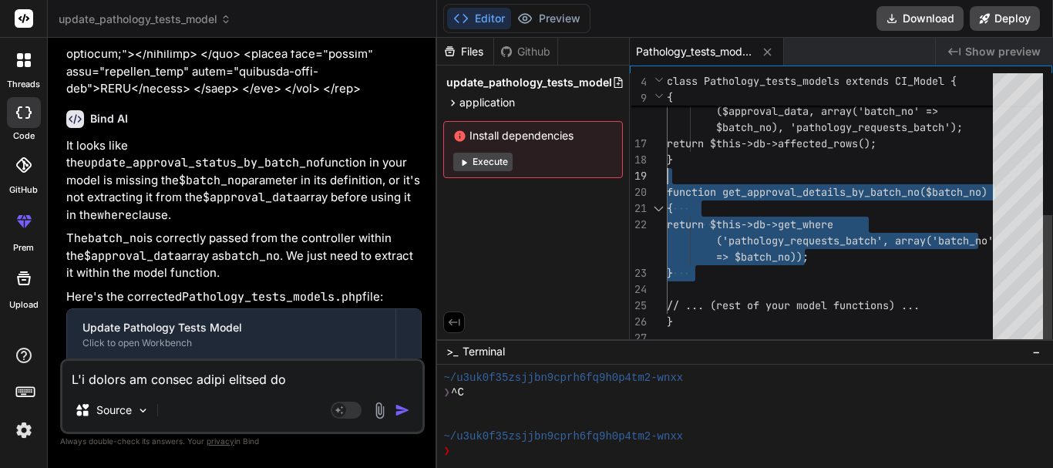
drag, startPoint x: 721, startPoint y: 264, endPoint x: 692, endPoint y: 170, distance: 97.8
click at [692, 170] on div "$approval_data, array('batch_no' => $batch_no)); $this->custom_lib->log_db_upda…" at bounding box center [834, 63] width 335 height 567
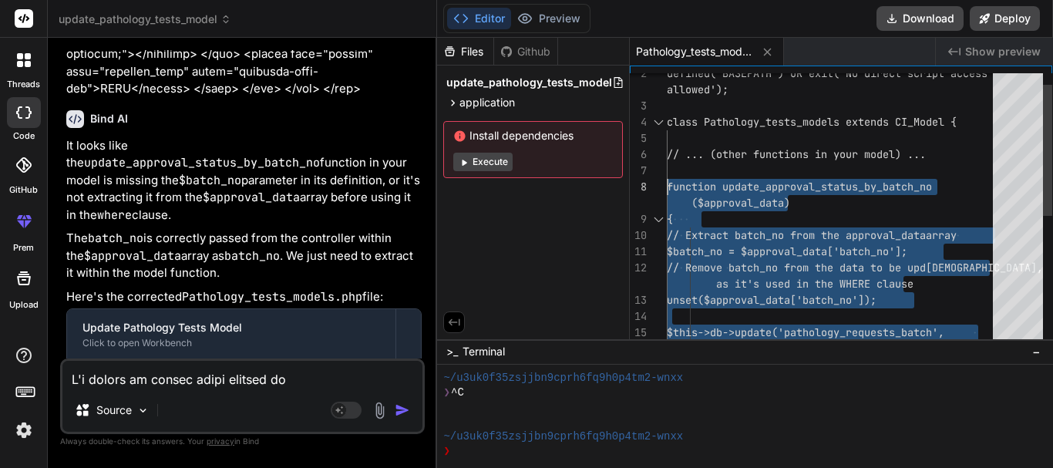
click at [668, 187] on div "$approval_data, array('batch_no' => $batch_no)); unset($approval_data['batch_no…" at bounding box center [834, 332] width 335 height 567
click at [769, 234] on div "$approval_data, array('batch_no' => $batch_no)); unset($approval_data['batch_no…" at bounding box center [834, 332] width 335 height 567
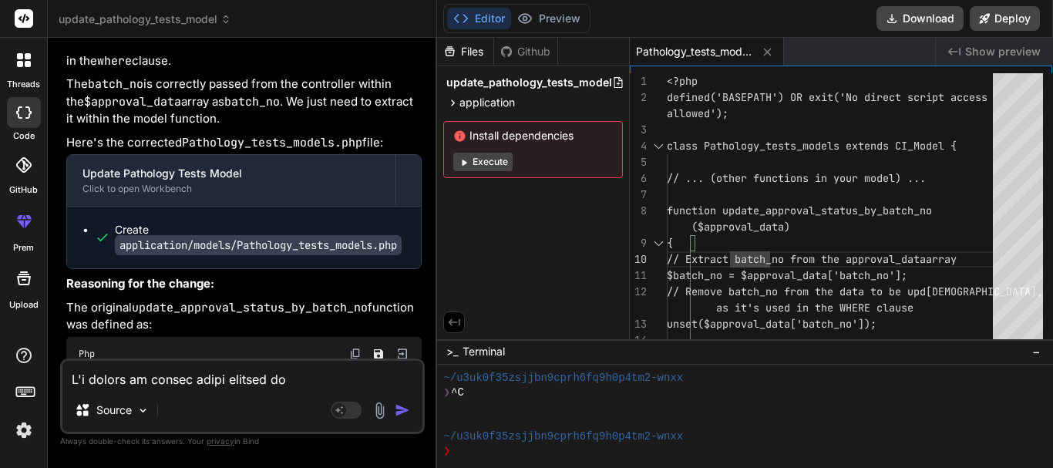
scroll to position [5090, 0]
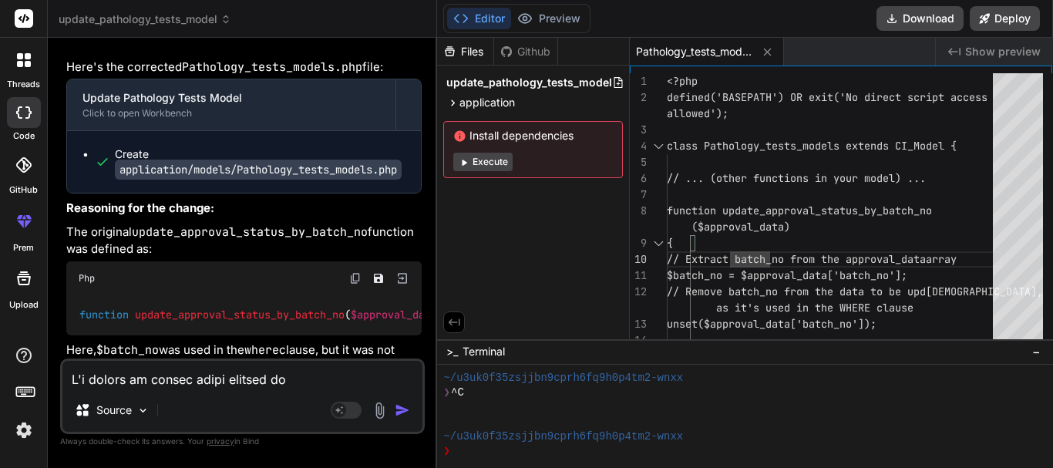
click at [324, 372] on textarea at bounding box center [242, 375] width 360 height 28
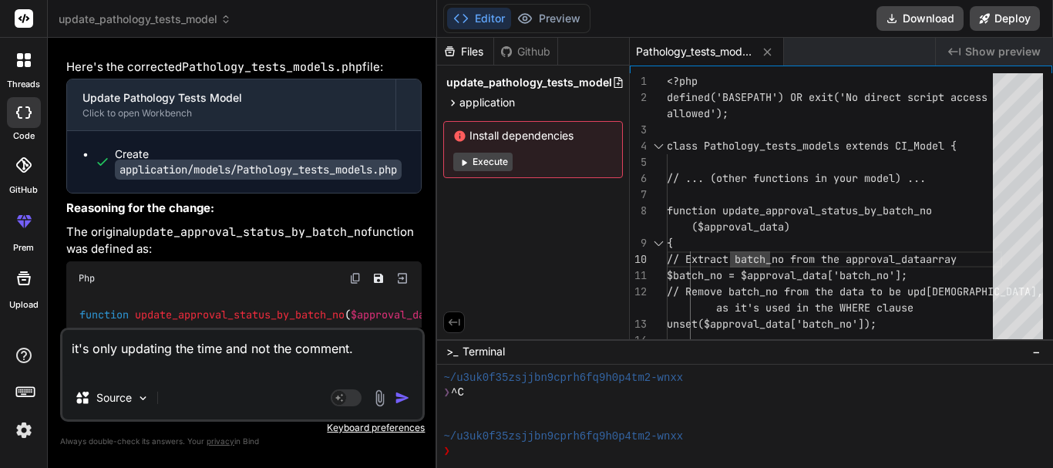
paste textarea "[approval_statusa] => 2 [approval_date_time] => [DATE] 08:13:01 [approve_commen…"
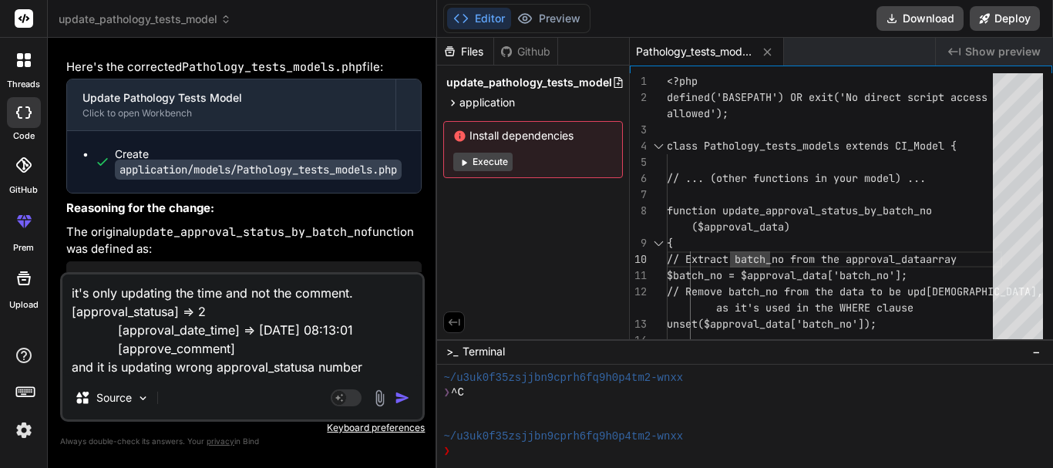
click at [405, 400] on img "button" at bounding box center [402, 397] width 15 height 15
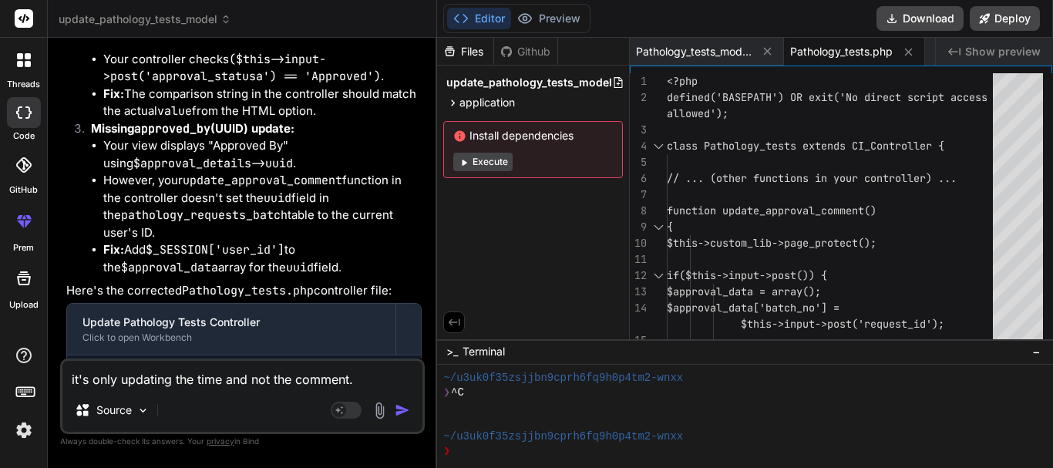
scroll to position [5897, 0]
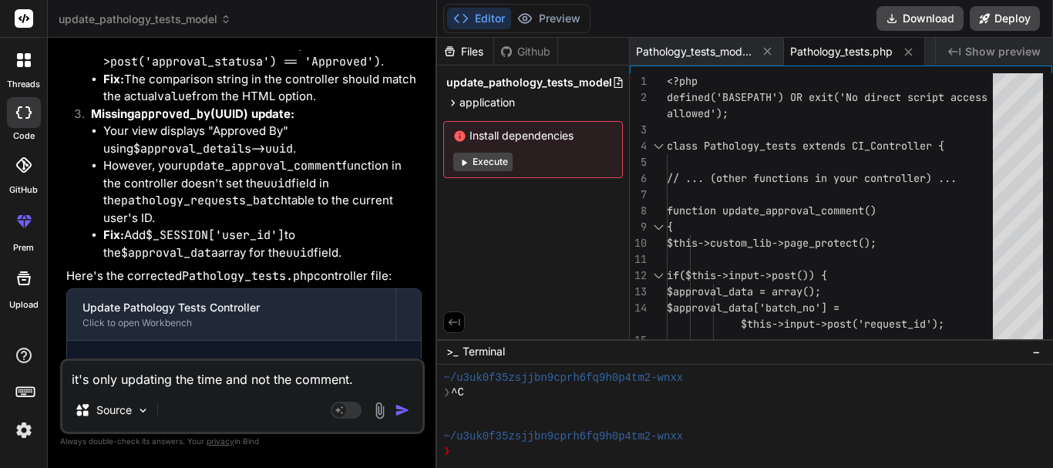
click at [322, 369] on code "application/controllers/Pathology_tests.php" at bounding box center [252, 379] width 274 height 20
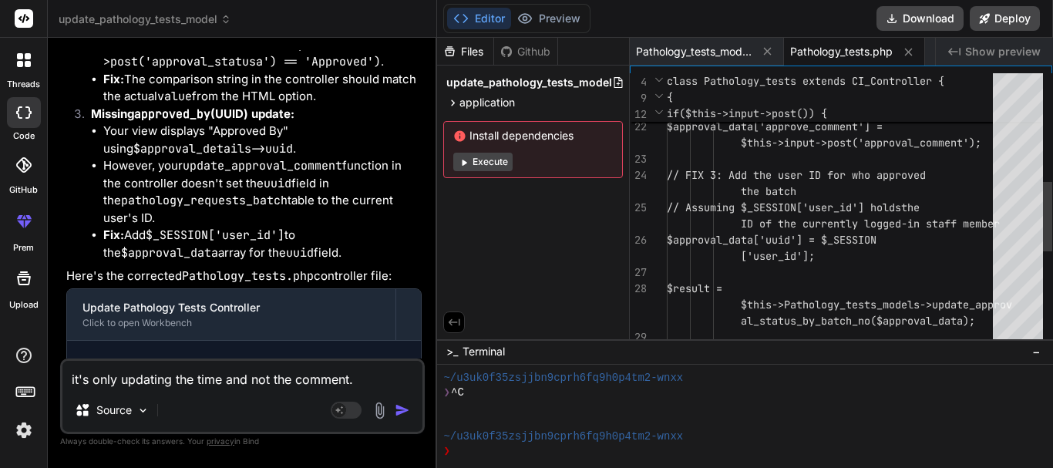
scroll to position [0, 0]
click at [896, 242] on div "// FIX 2: Change 'approve_comment' to 'approval_comment' to match the textarea …" at bounding box center [834, 183] width 335 height 1068
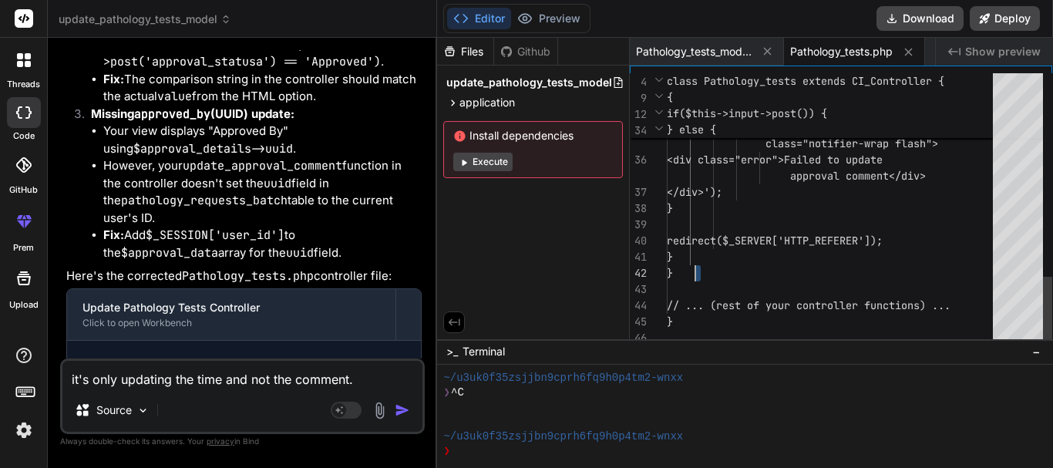
drag, startPoint x: 707, startPoint y: 275, endPoint x: 698, endPoint y: 265, distance: 13.1
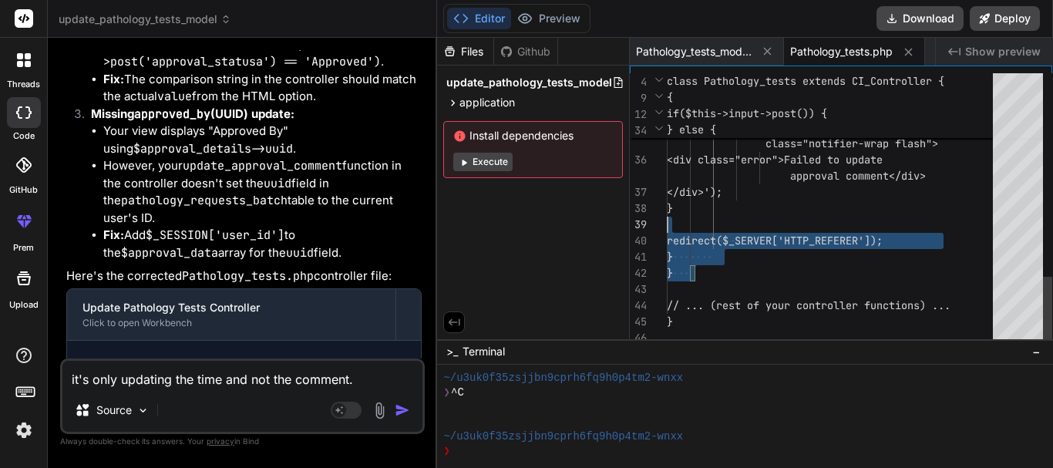
drag, startPoint x: 722, startPoint y: 272, endPoint x: 657, endPoint y: 198, distance: 98.8
